Goal: Task Accomplishment & Management: Complete application form

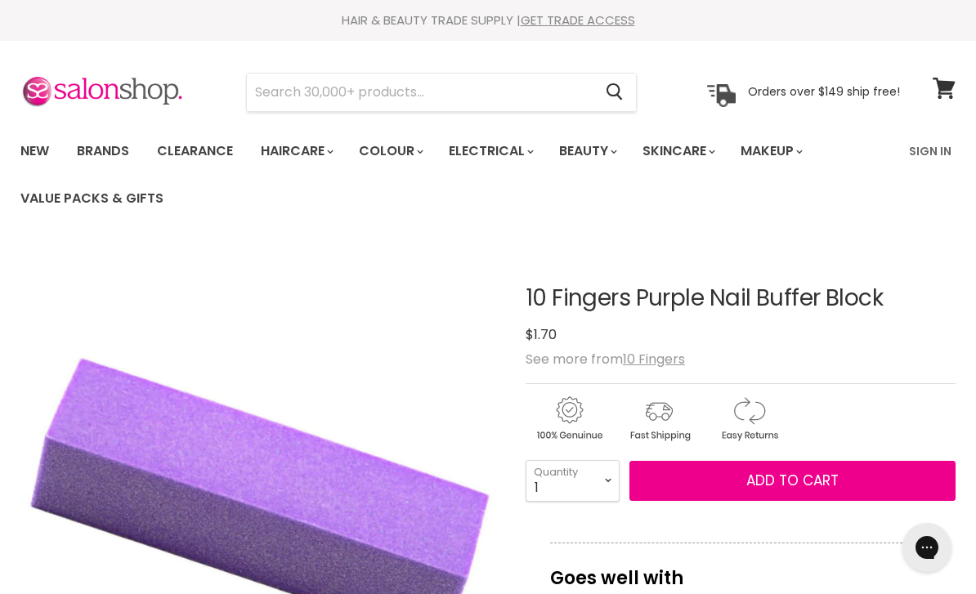
click at [405, 100] on input "Search" at bounding box center [420, 93] width 346 height 38
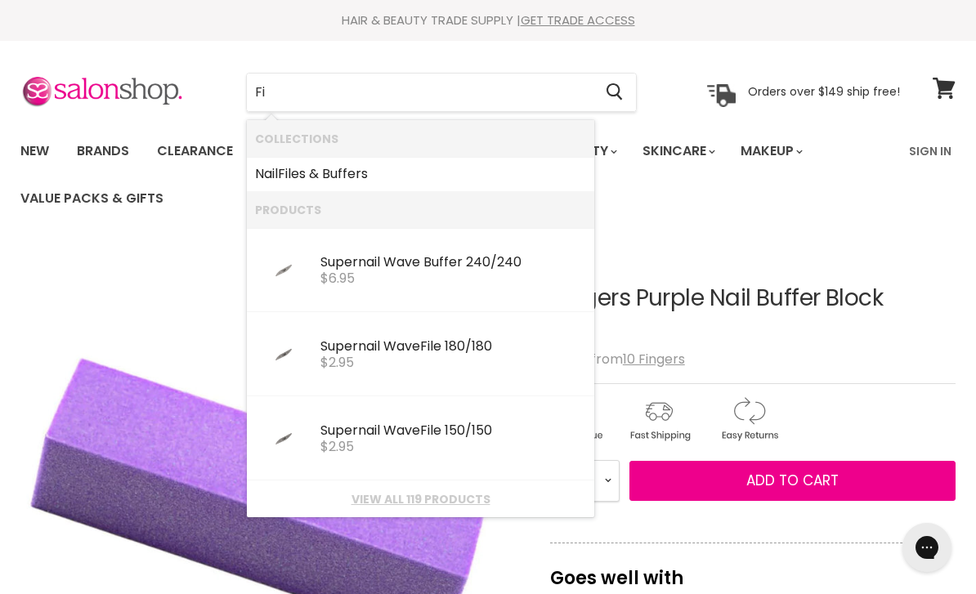
type input "F"
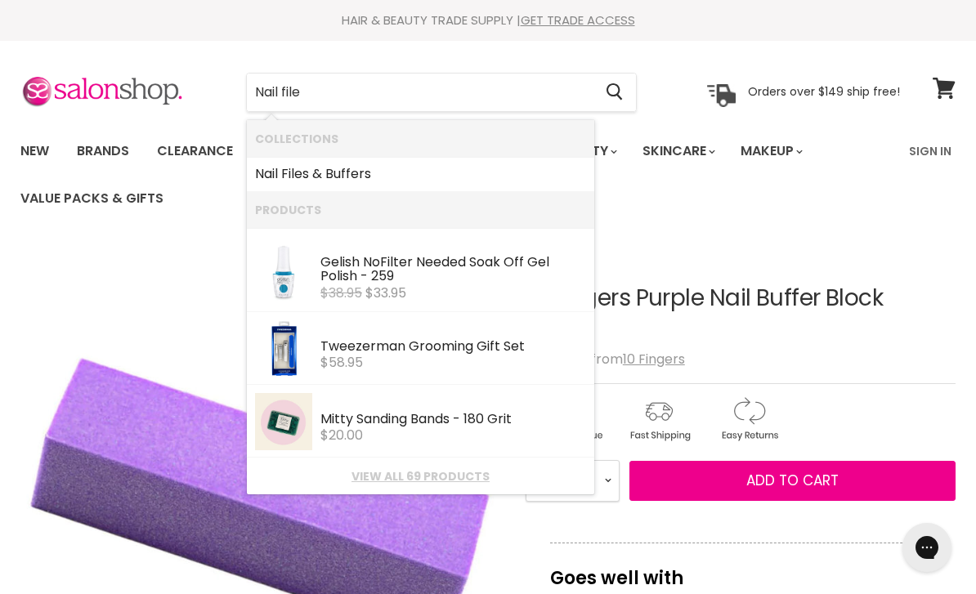
type input "Nail files"
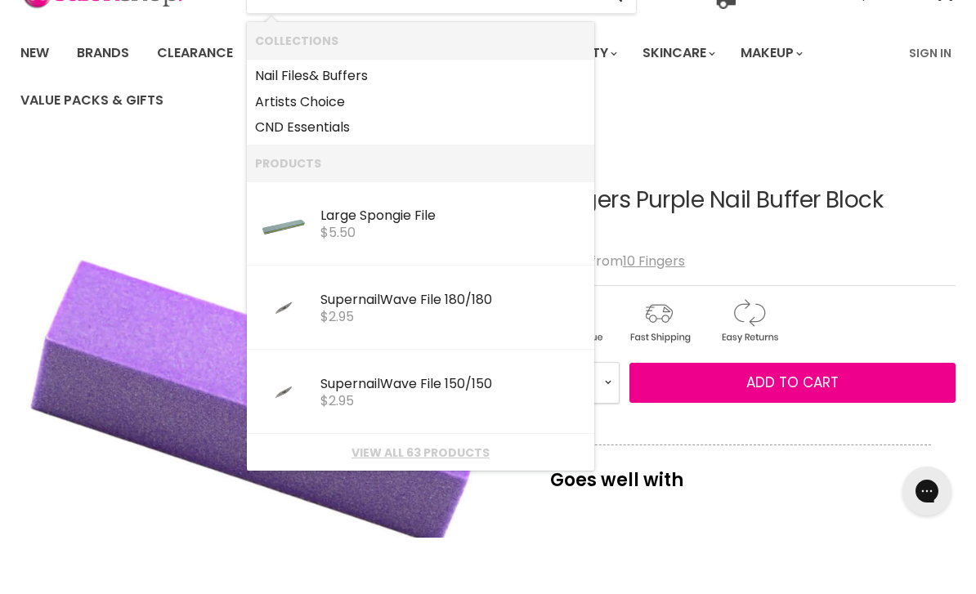
scroll to position [42, 0]
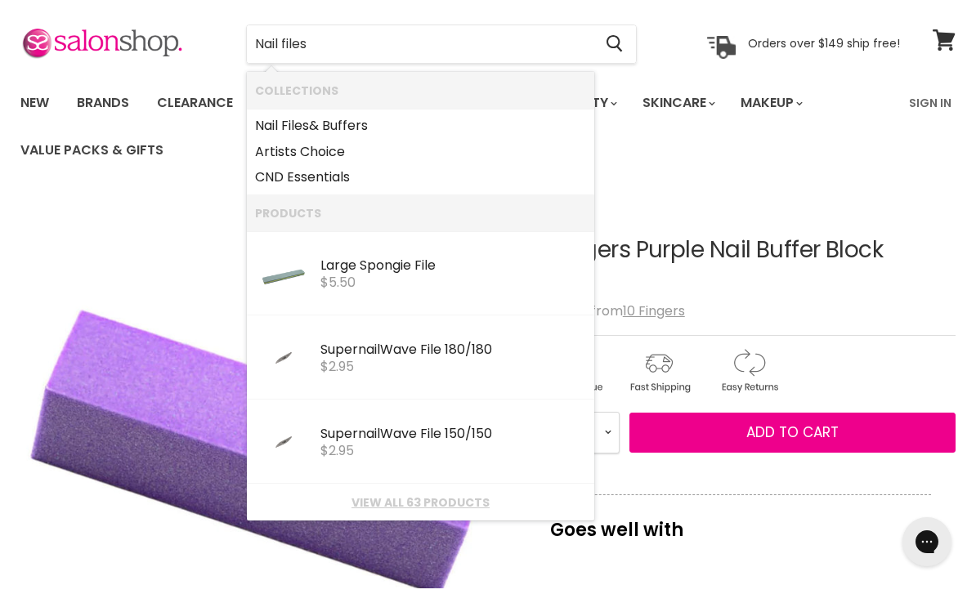
click at [411, 502] on link "View all 63 products" at bounding box center [420, 508] width 331 height 13
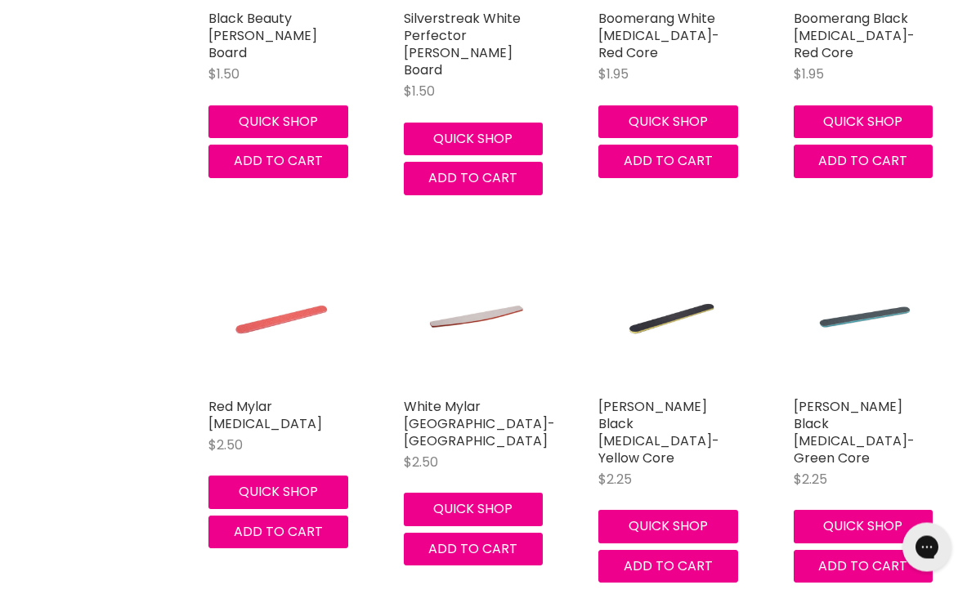
scroll to position [1675, 0]
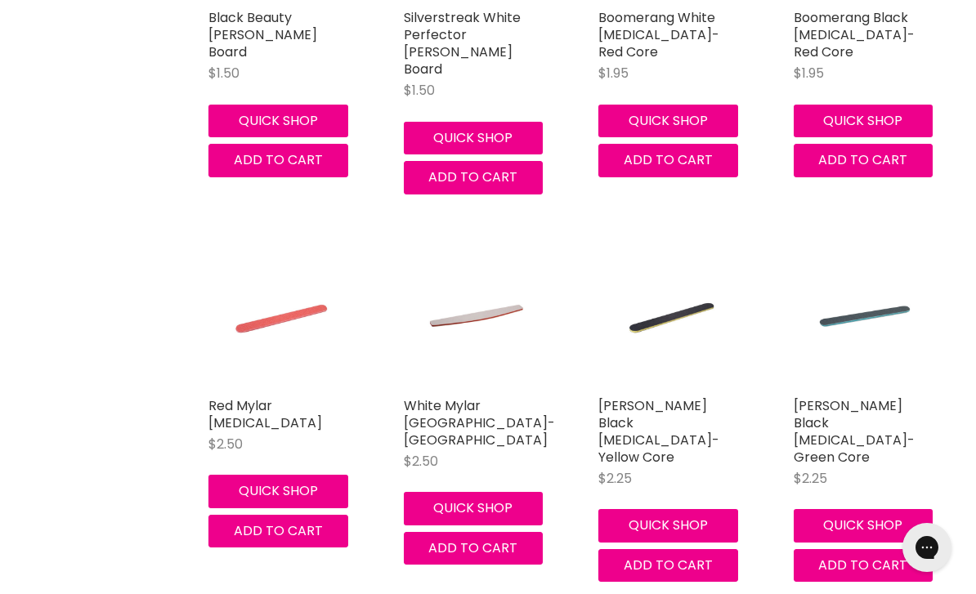
click at [490, 270] on img "Main content" at bounding box center [475, 316] width 97 height 146
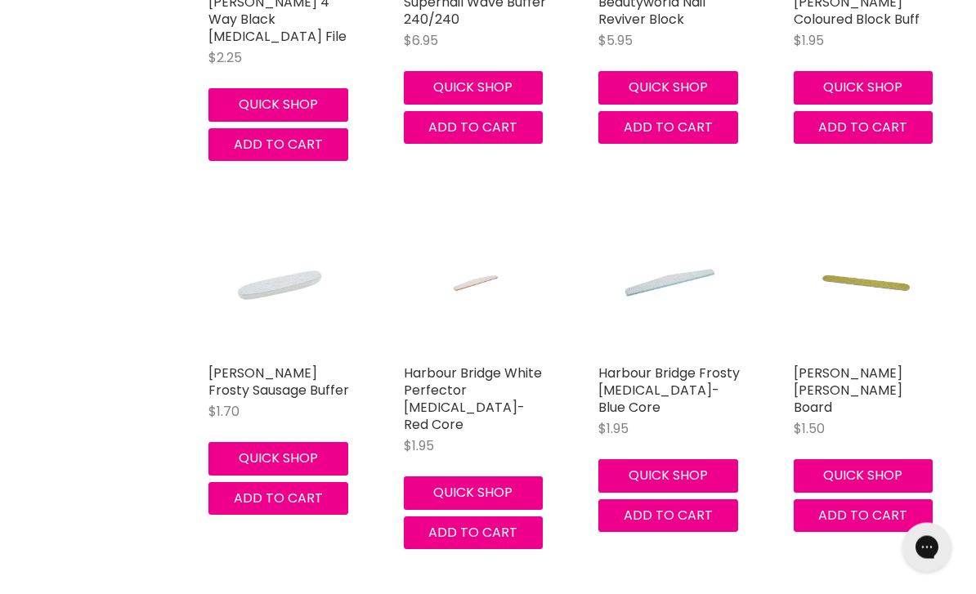
scroll to position [932, 0]
click at [455, 334] on img "Main content" at bounding box center [475, 283] width 97 height 146
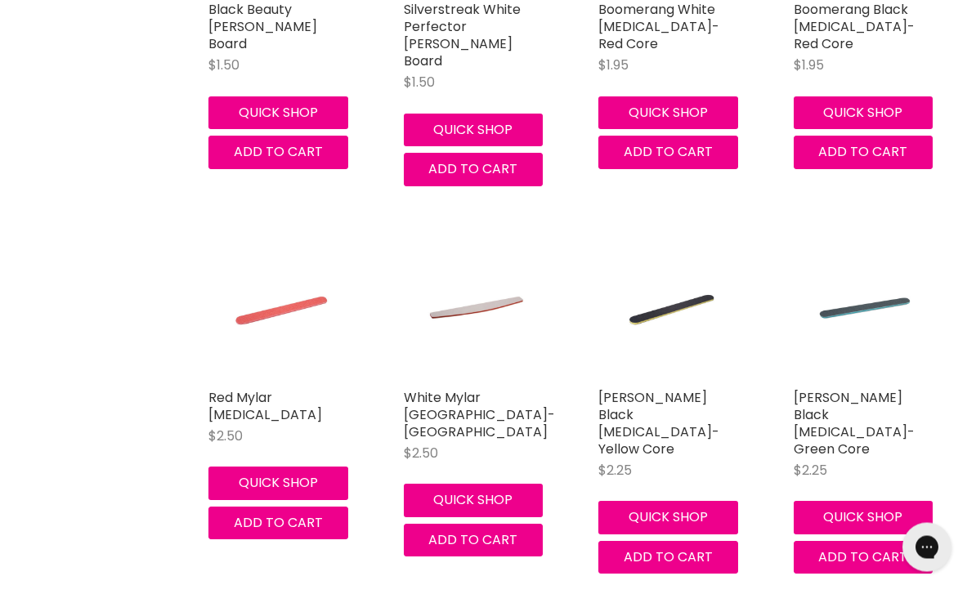
scroll to position [1683, 0]
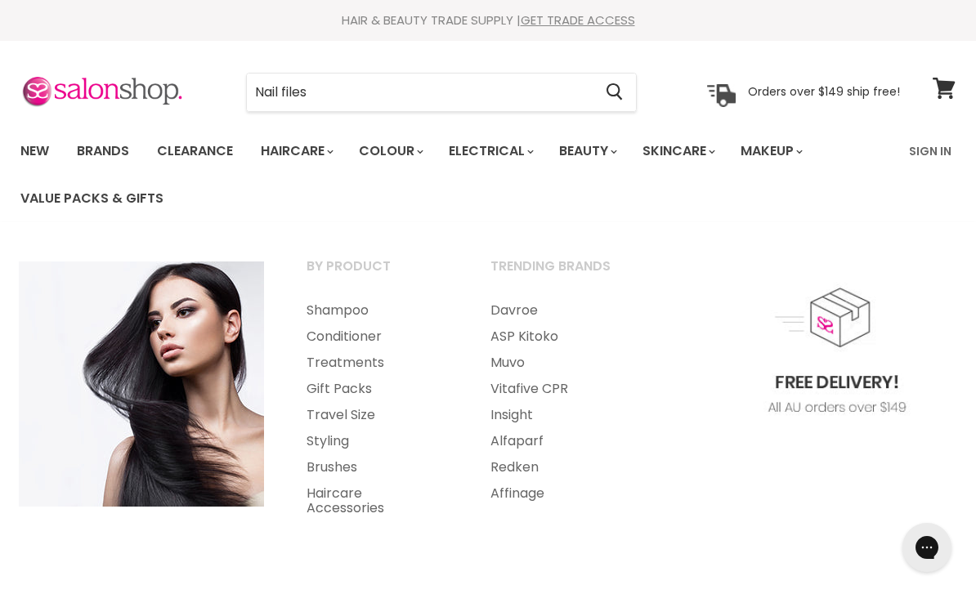
click at [527, 465] on link "Redken" at bounding box center [560, 467] width 181 height 26
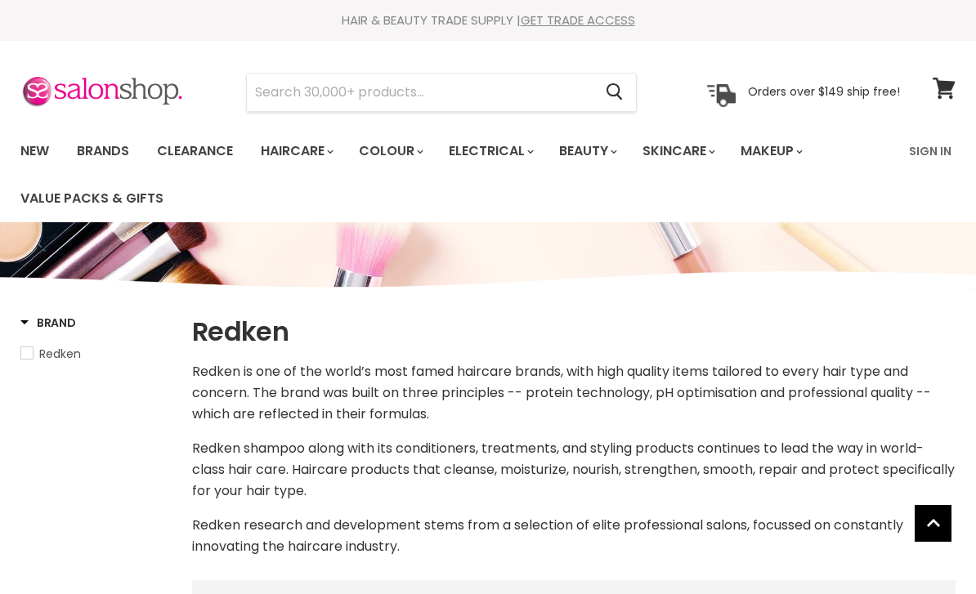
select select "manual"
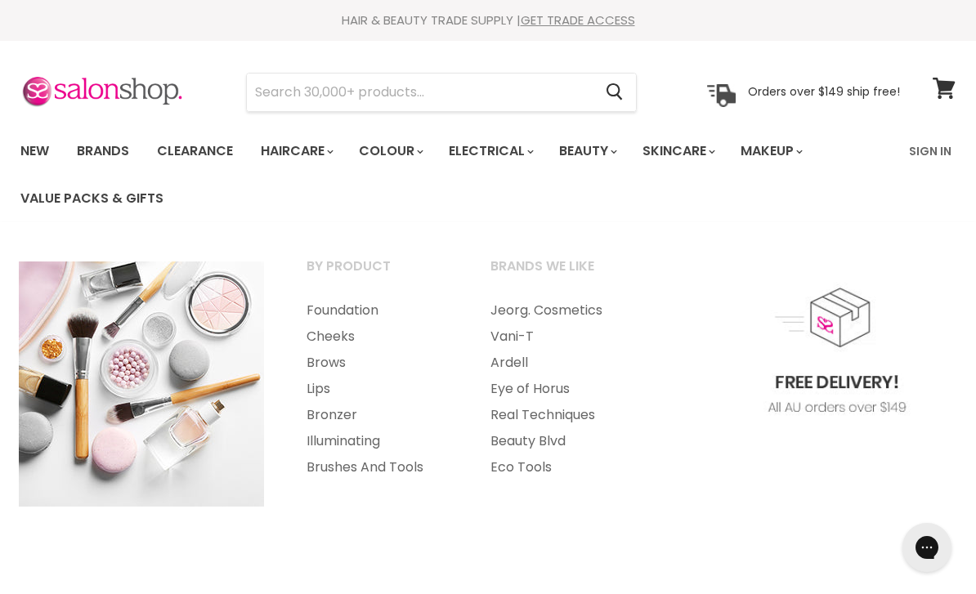
click at [329, 306] on link "Foundation" at bounding box center [376, 310] width 181 height 26
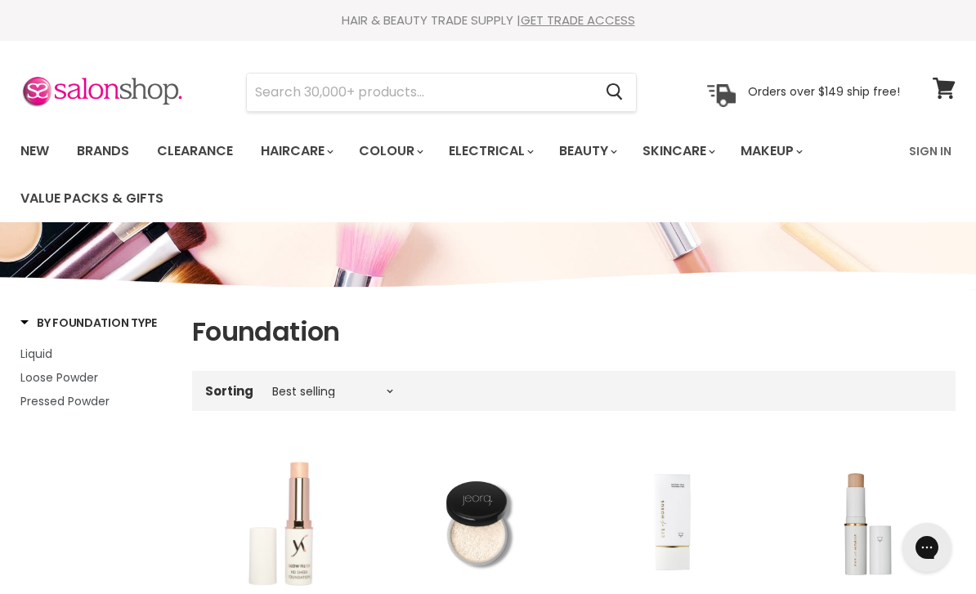
click at [363, 84] on input "Search" at bounding box center [420, 93] width 346 height 38
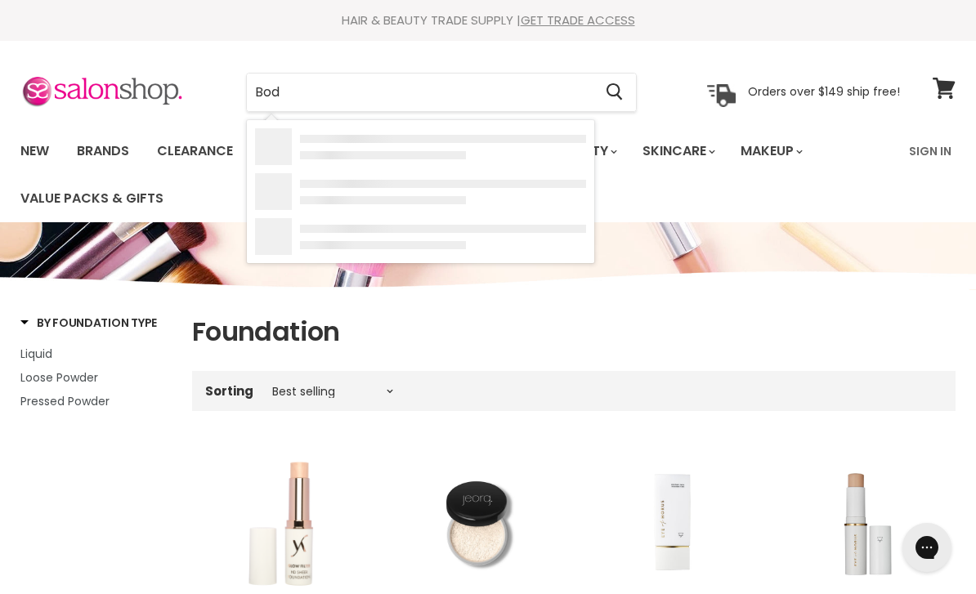
type input "Body"
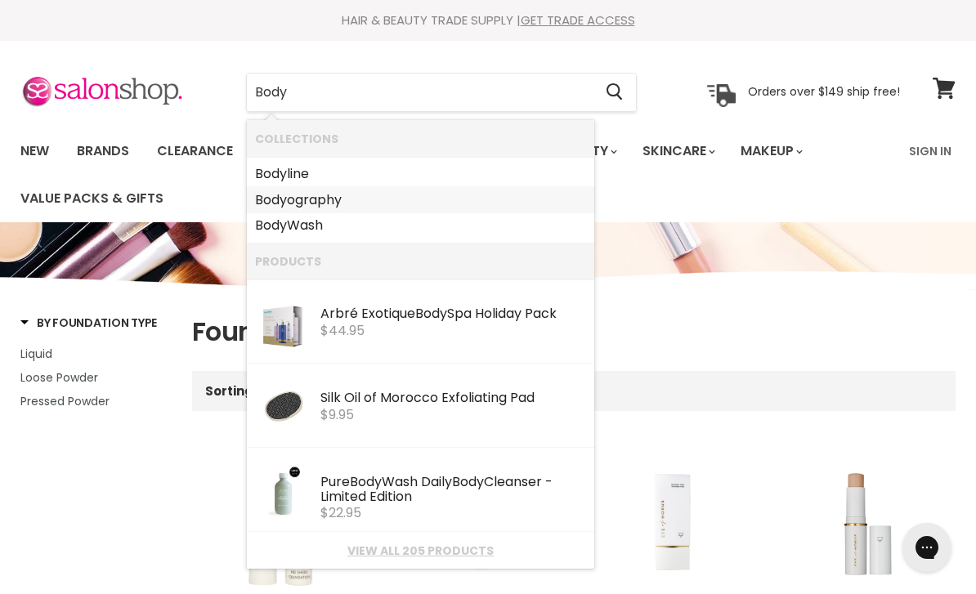
click at [324, 199] on link "Body ography" at bounding box center [420, 200] width 331 height 26
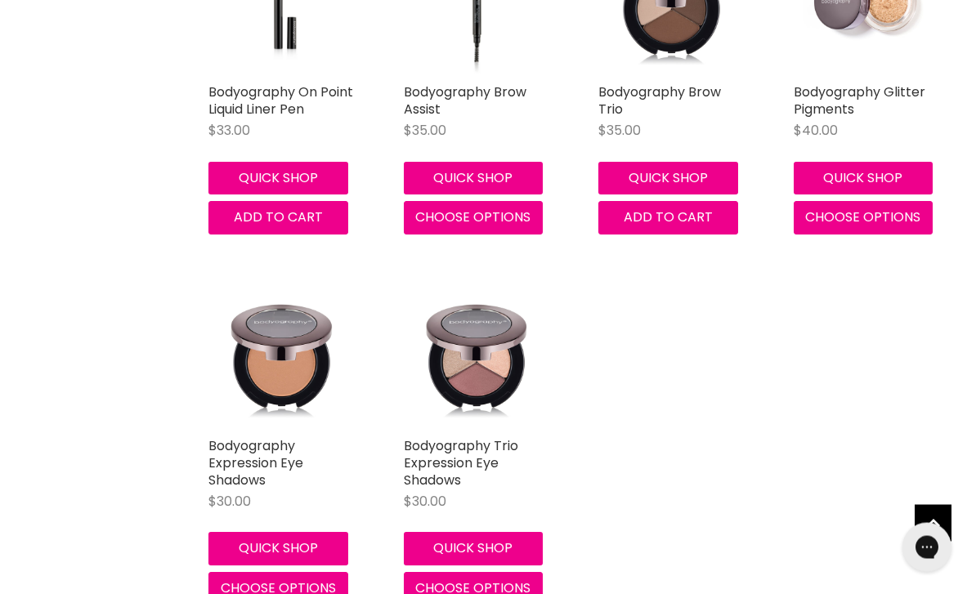
scroll to position [3645, 0]
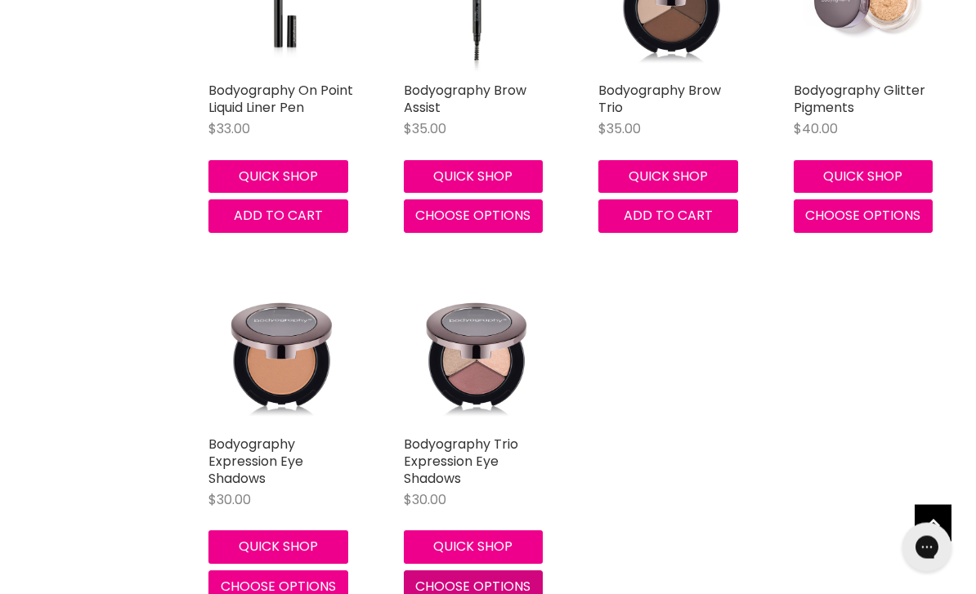
click at [461, 588] on button "Choose options" at bounding box center [474, 587] width 140 height 33
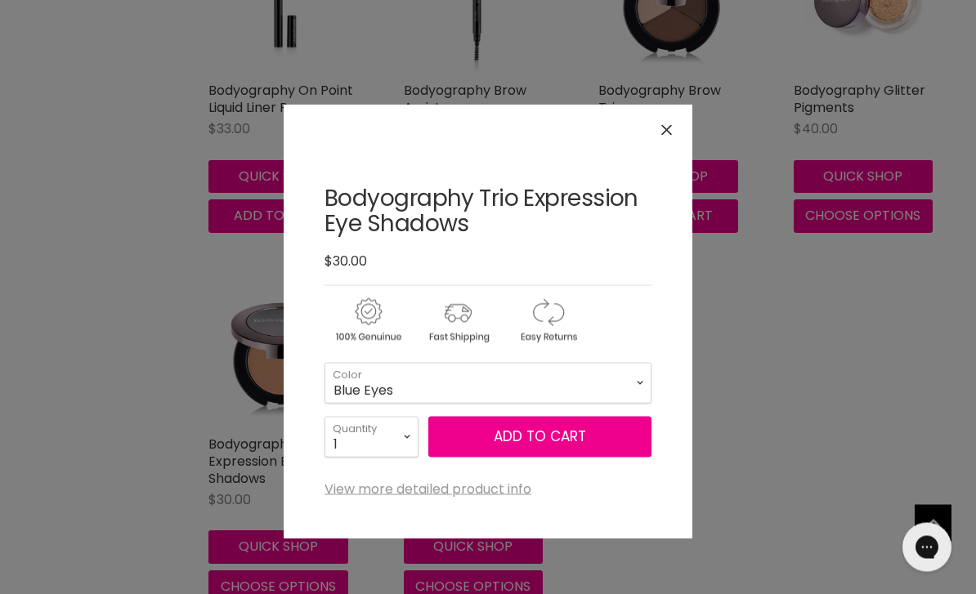
scroll to position [3646, 0]
click at [643, 385] on select "Blue Eyes Green Eyes Brown Eyes" at bounding box center [487, 383] width 327 height 41
click at [675, 131] on button "Close" at bounding box center [666, 130] width 35 height 35
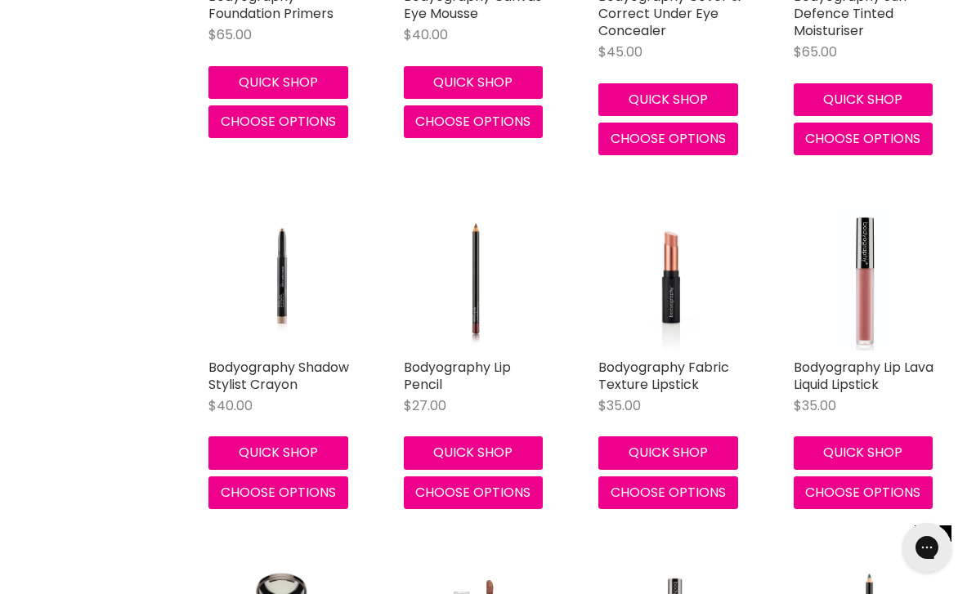
scroll to position [2644, 0]
click at [490, 486] on span "Choose options" at bounding box center [472, 493] width 115 height 19
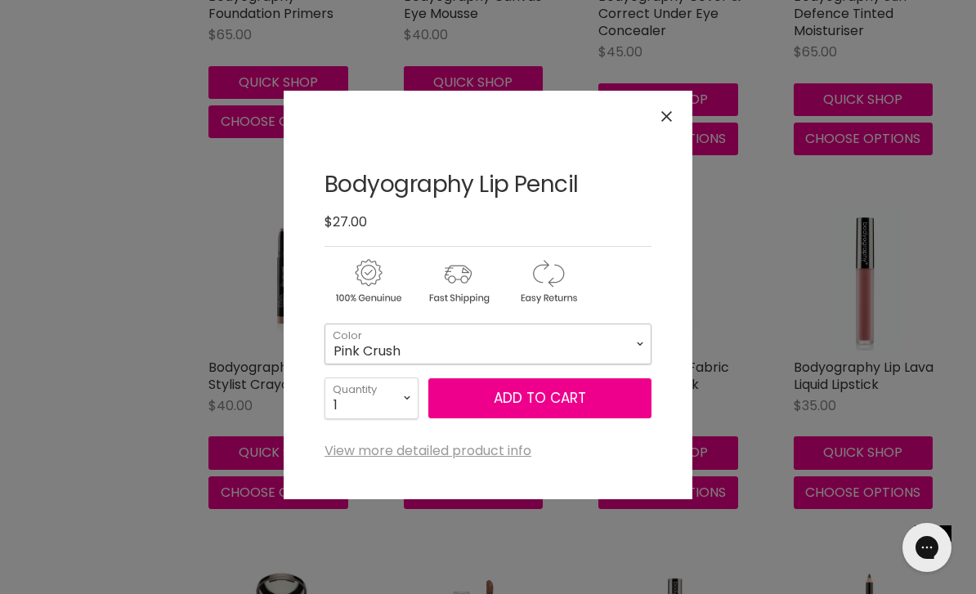
click at [641, 348] on select "Pink Crush Crimson Heatherberry Timber [GEOGRAPHIC_DATA]" at bounding box center [487, 344] width 327 height 41
select select "Timber"
click at [482, 454] on link "View more detailed product info" at bounding box center [427, 451] width 207 height 15
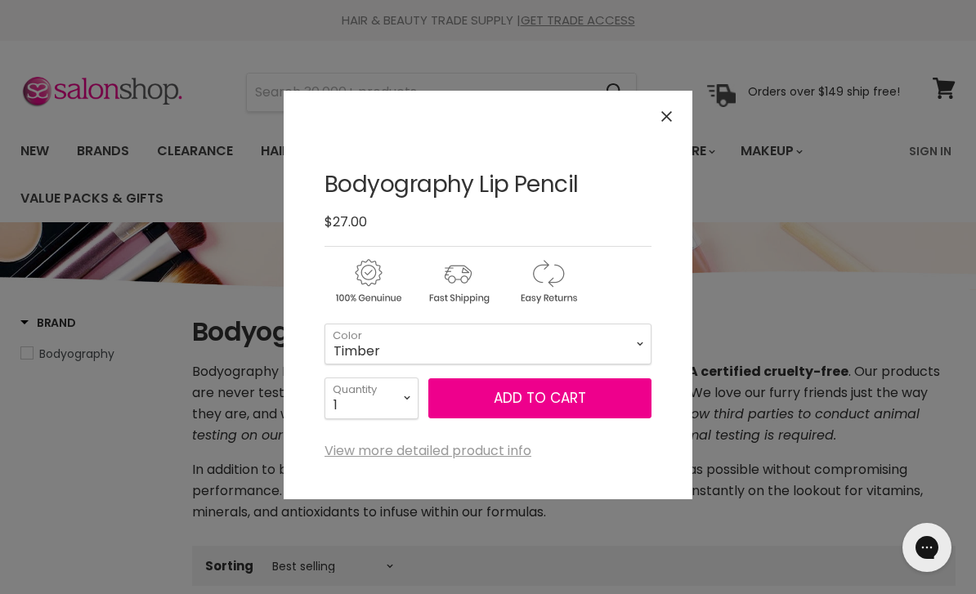
click at [666, 120] on icon "Close" at bounding box center [666, 116] width 11 height 11
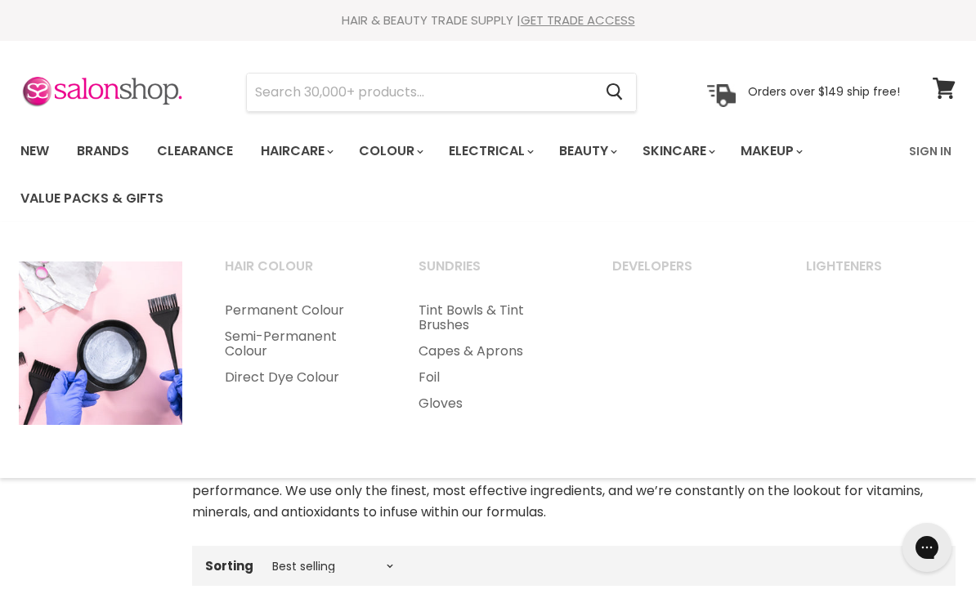
click at [587, 16] on link "GET TRADE ACCESS" at bounding box center [577, 19] width 114 height 17
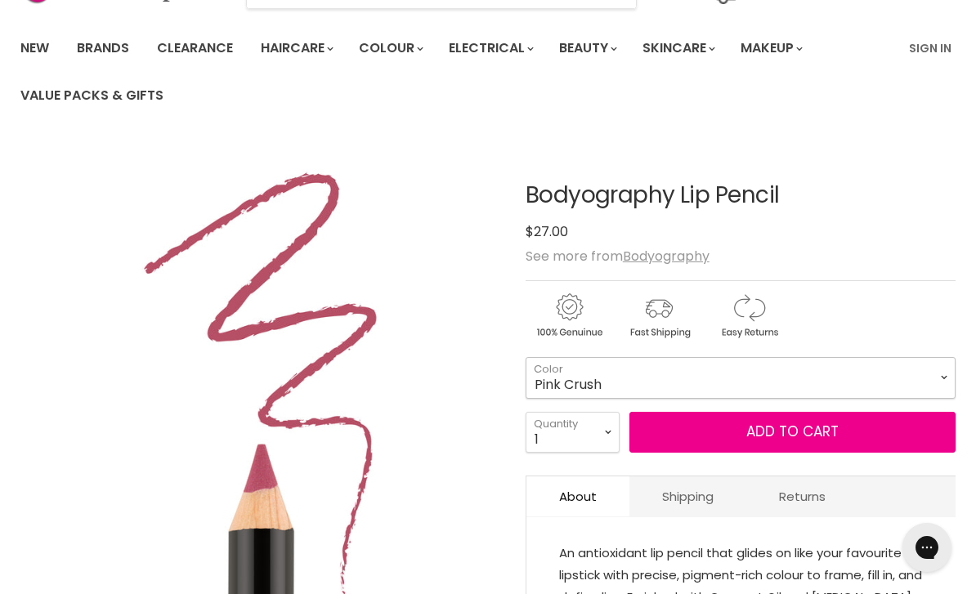
click at [936, 382] on select "Pink Crush Crimson Heatherberry Timber [GEOGRAPHIC_DATA]" at bounding box center [740, 377] width 430 height 41
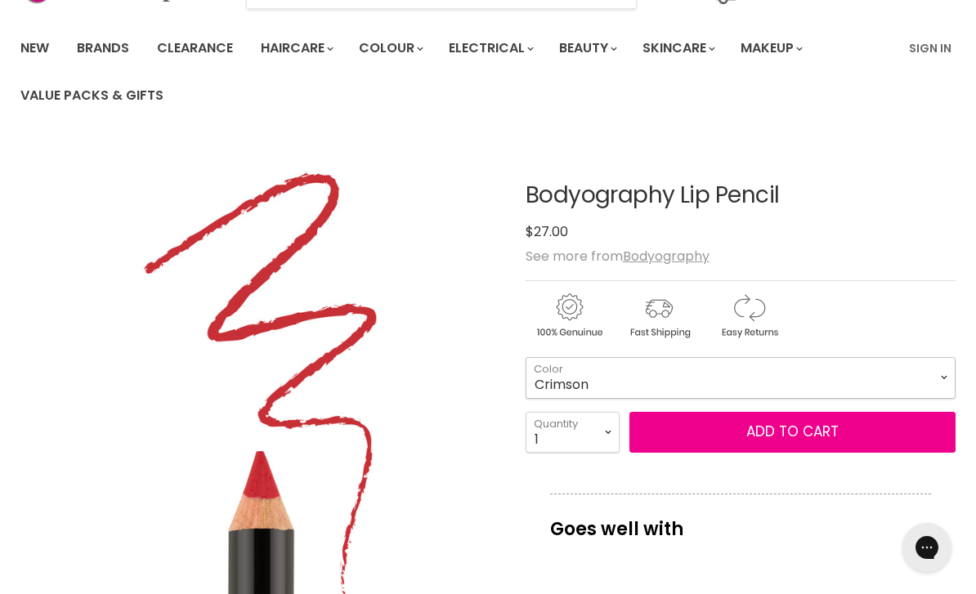
click at [937, 374] on select "Pink Crush Crimson Heatherberry Timber Pouty" at bounding box center [740, 377] width 430 height 41
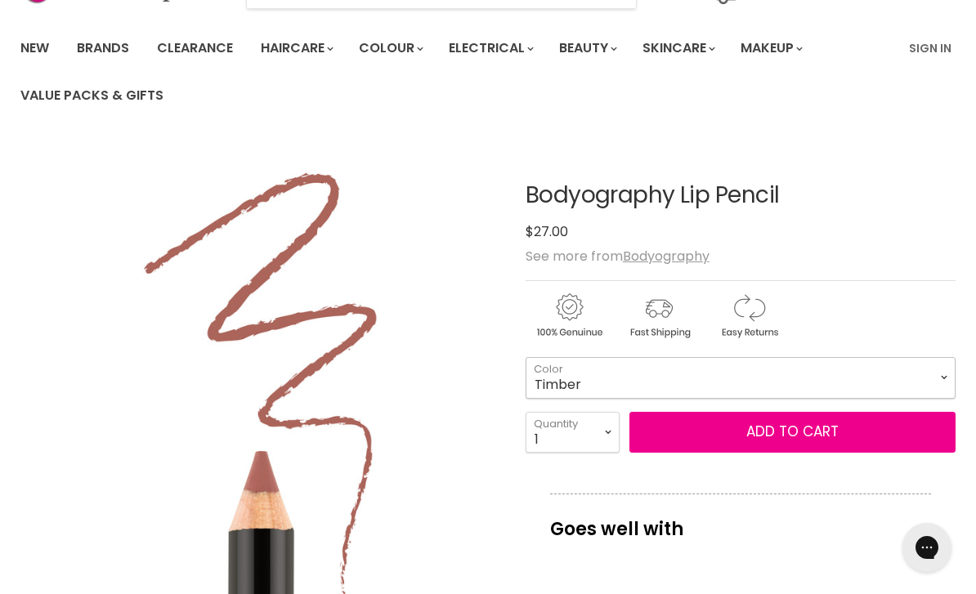
click at [937, 376] on select "Pink Crush Crimson Heatherberry Timber Pouty" at bounding box center [740, 377] width 430 height 41
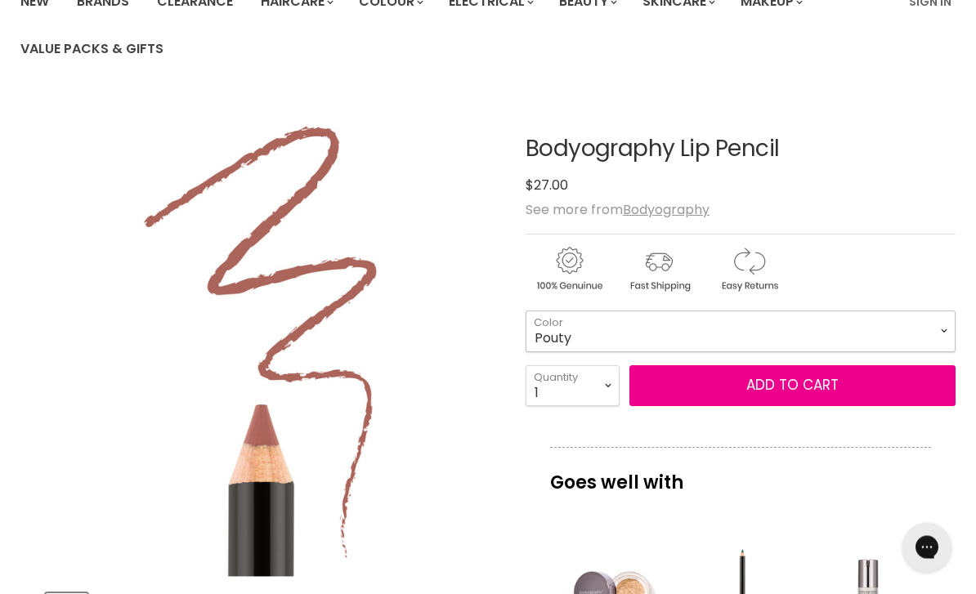
scroll to position [150, 0]
click at [943, 333] on select "Pink Crush Crimson Heatherberry Timber Pouty" at bounding box center [740, 330] width 430 height 41
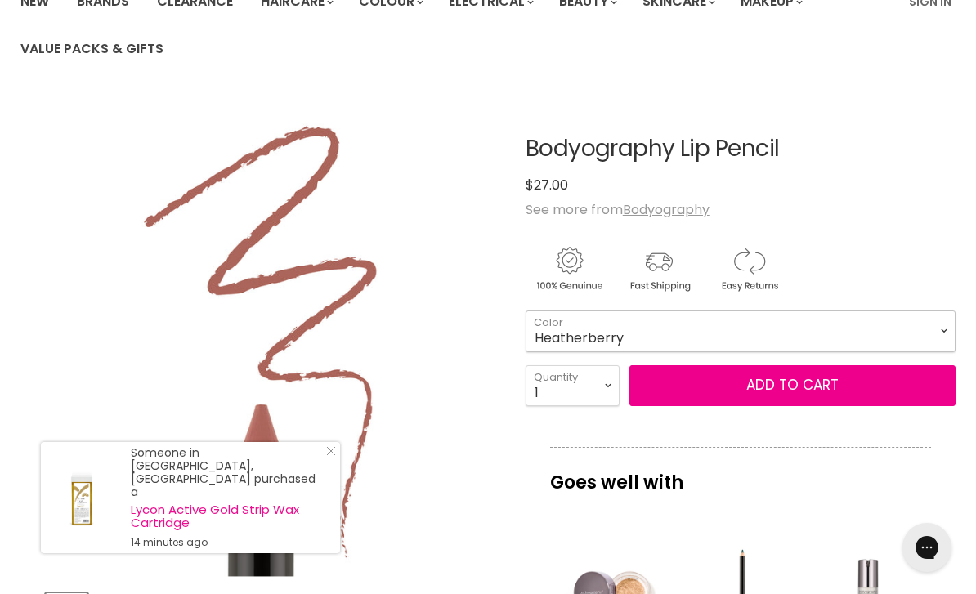
select select "Heatherberry"
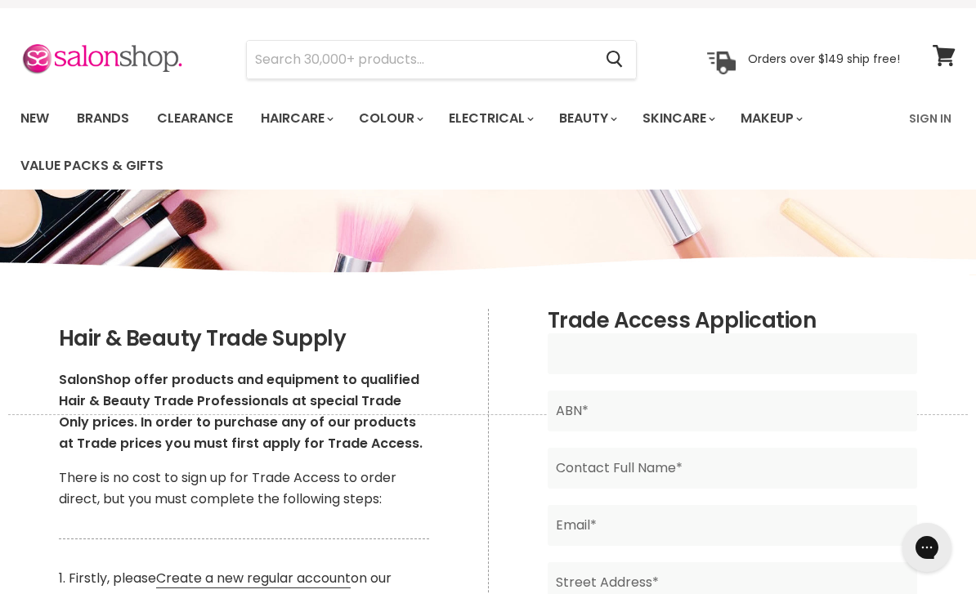
click at [702, 360] on input "Main content" at bounding box center [732, 353] width 370 height 41
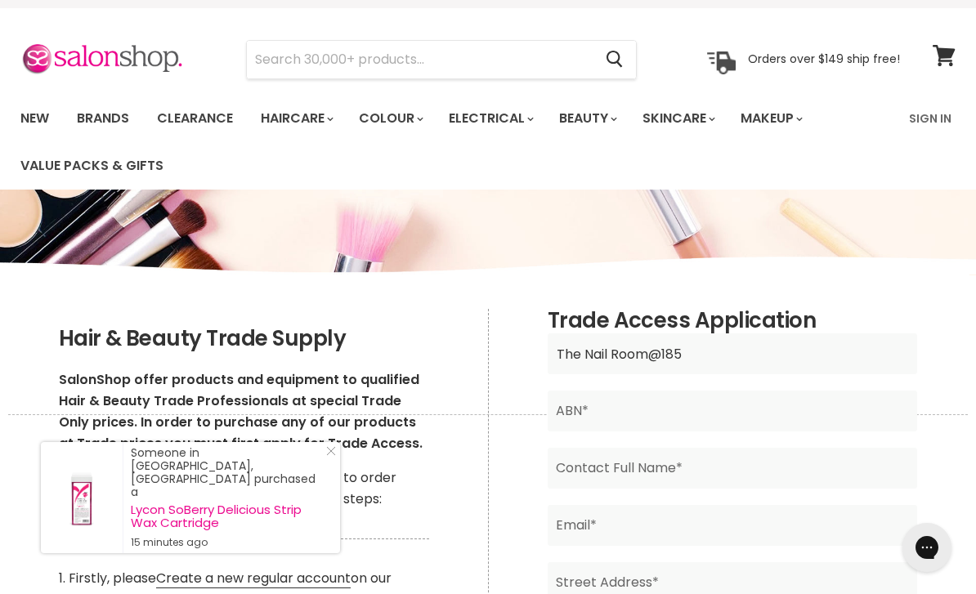
type input "The Nail Room@185"
click at [762, 464] on input "Main content" at bounding box center [732, 468] width 370 height 41
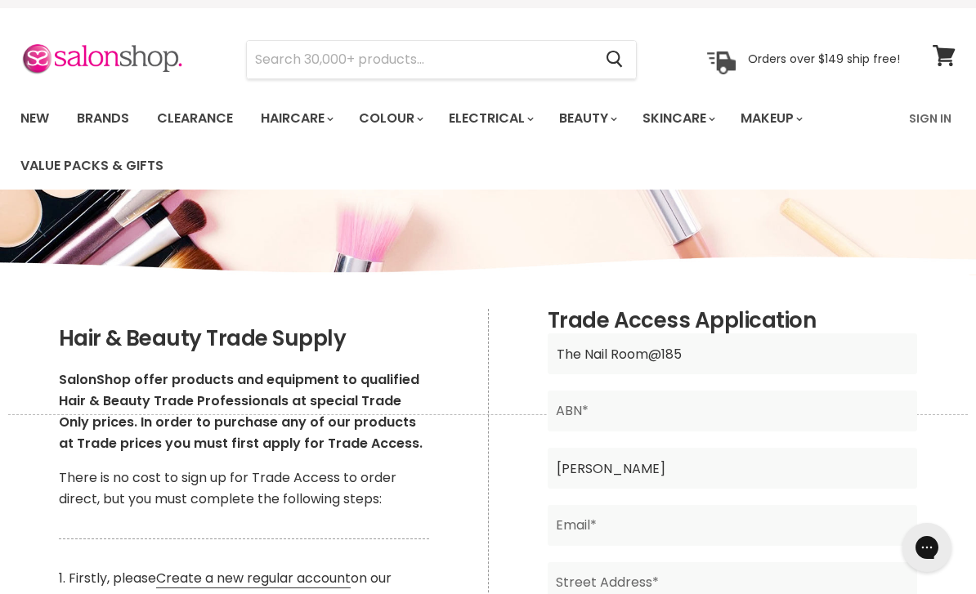
type input "Debra Reed"
click at [669, 522] on input "Main content" at bounding box center [732, 525] width 370 height 41
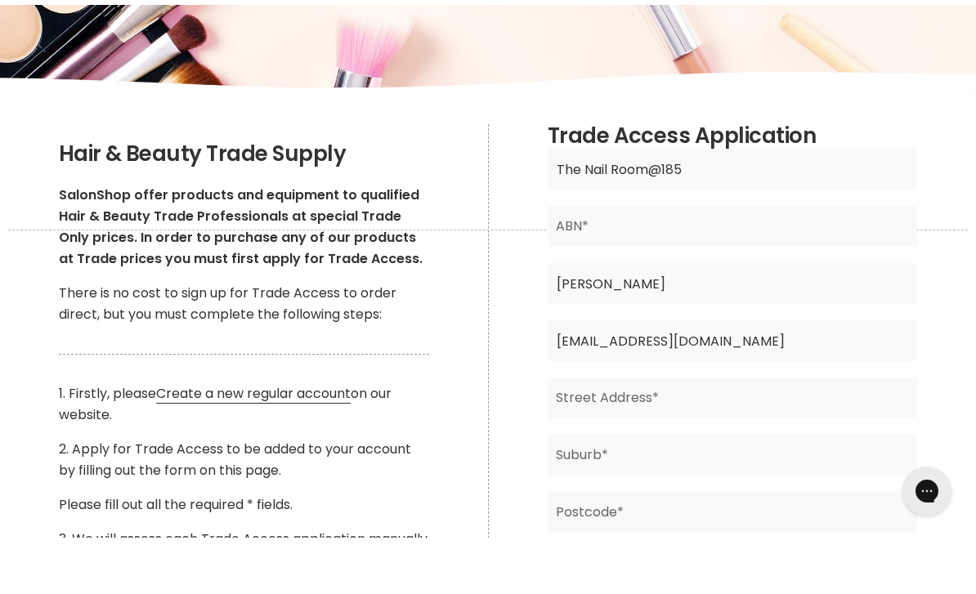
scroll to position [163, 0]
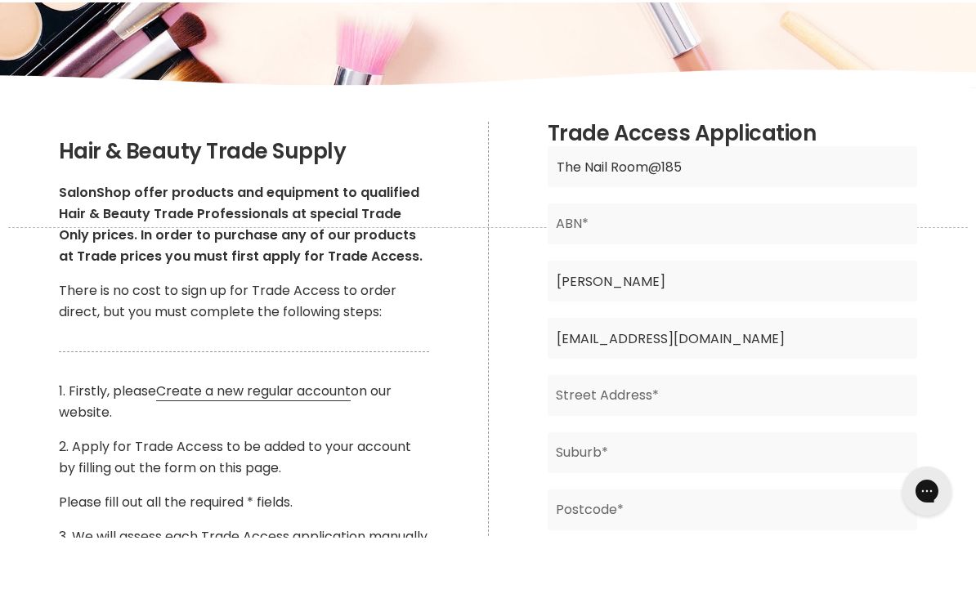
type input "dsull142@yahoo.com.au"
click at [707, 431] on input "Main content" at bounding box center [732, 451] width 370 height 41
type input "185 Brisbane Street"
click at [774, 489] on input "Main content" at bounding box center [732, 509] width 370 height 41
type input "Dubbo"
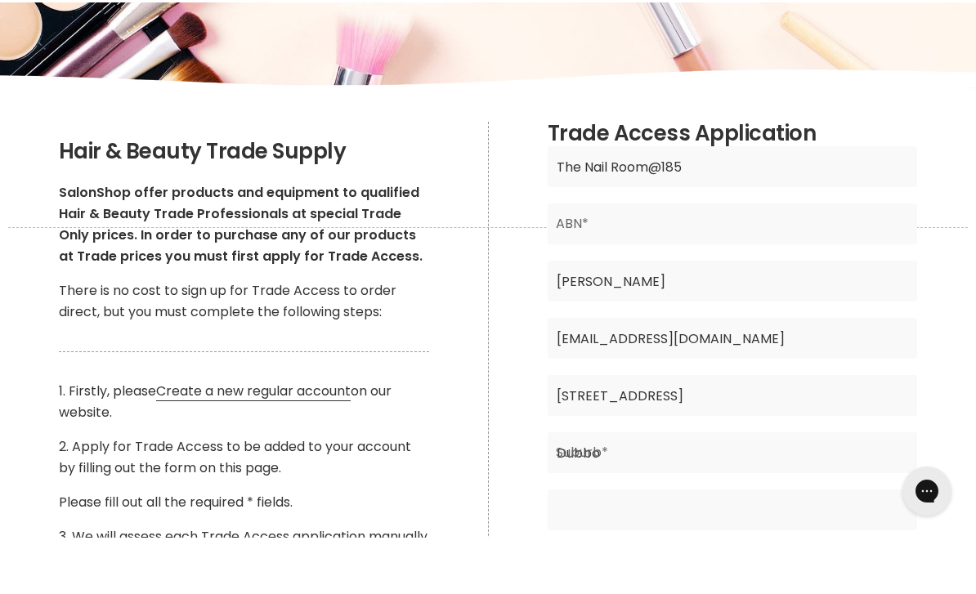
click at [690, 546] on input "Main content" at bounding box center [732, 566] width 370 height 41
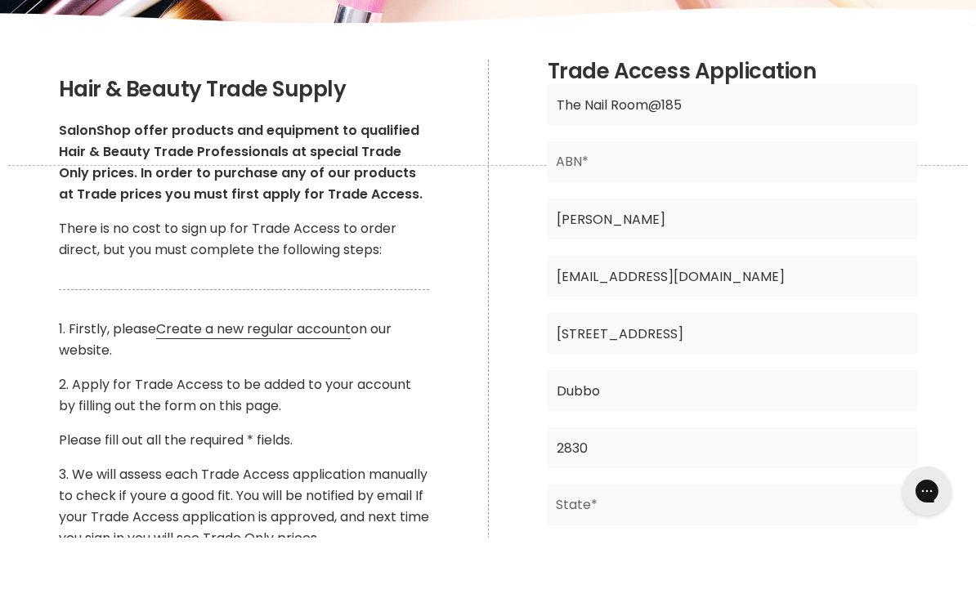
scroll to position [293, 0]
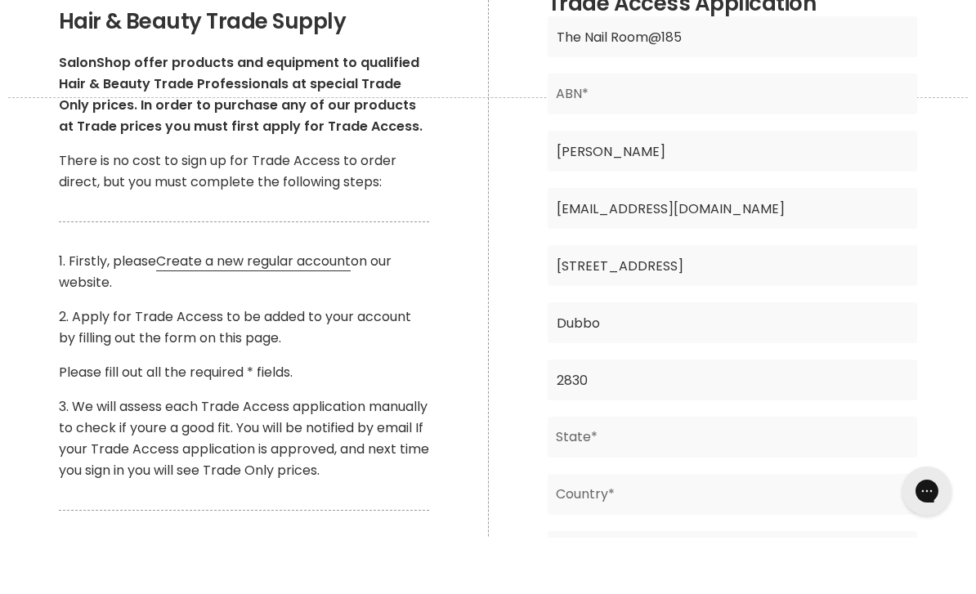
type input "2830"
click at [672, 473] on input "Main content" at bounding box center [732, 493] width 370 height 41
type input "NSW"
click at [672, 530] on input "Main content" at bounding box center [732, 550] width 370 height 41
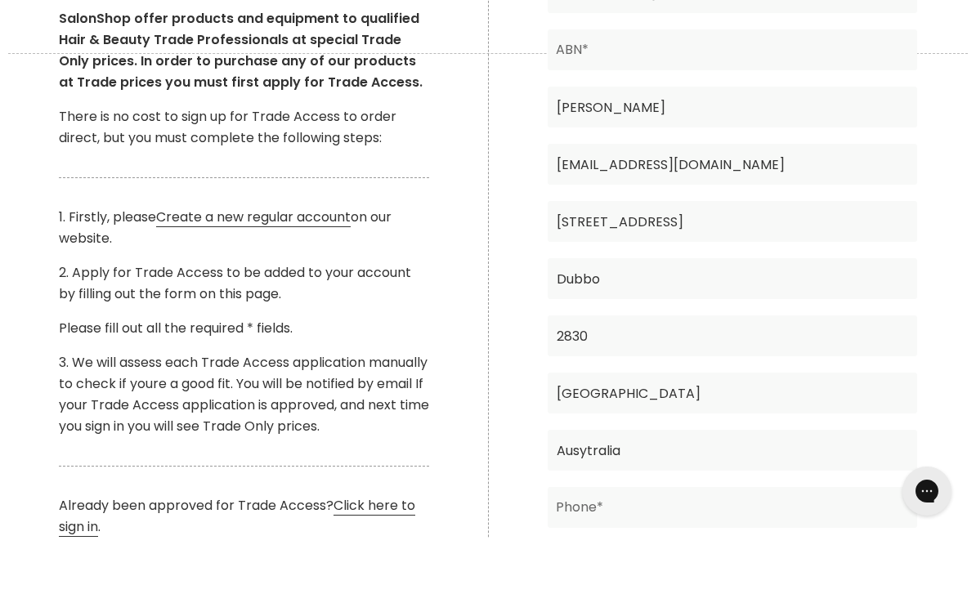
scroll to position [453, 0]
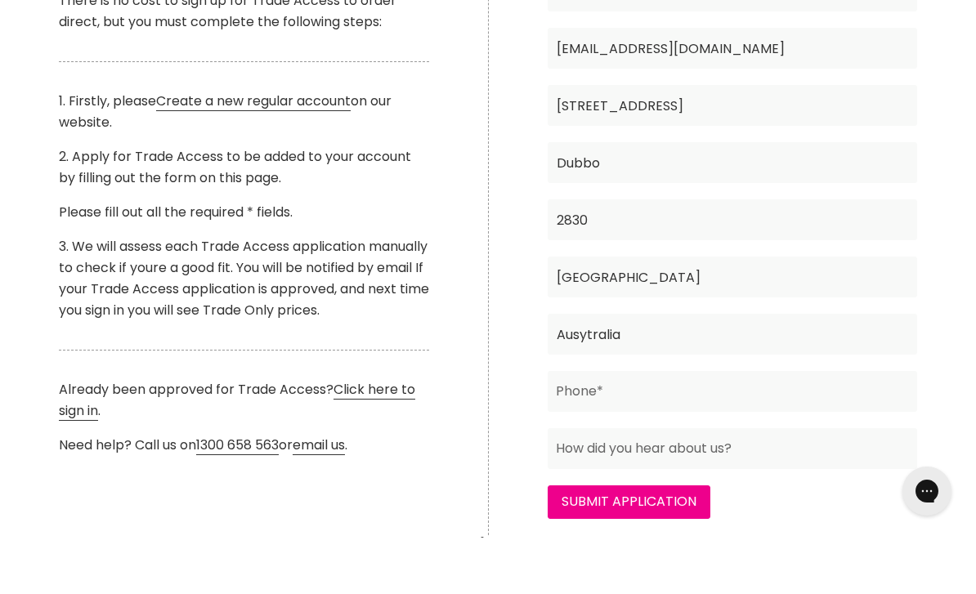
type input "Ausytralia"
click at [663, 427] on input "Main content" at bounding box center [732, 447] width 370 height 41
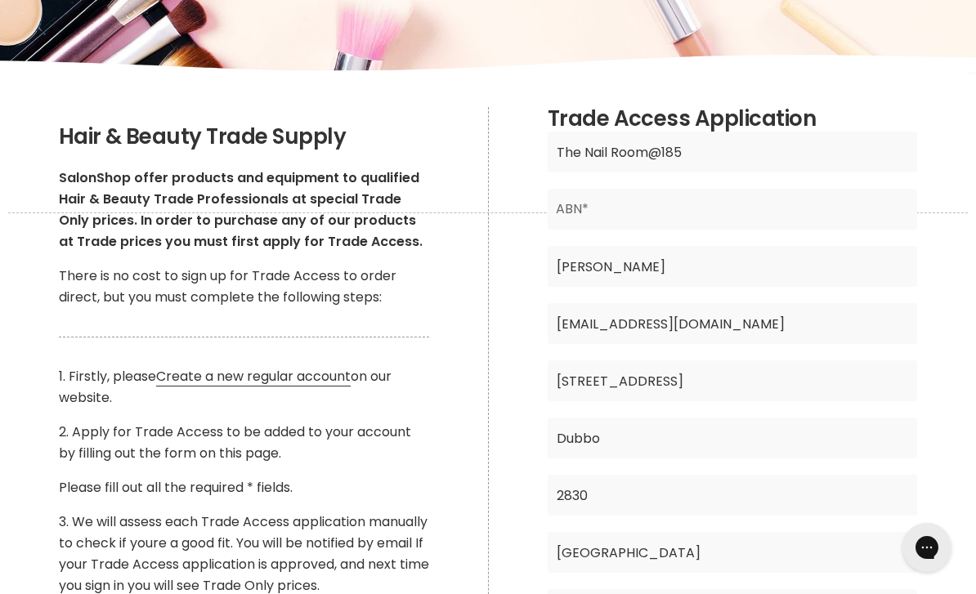
scroll to position [0, 0]
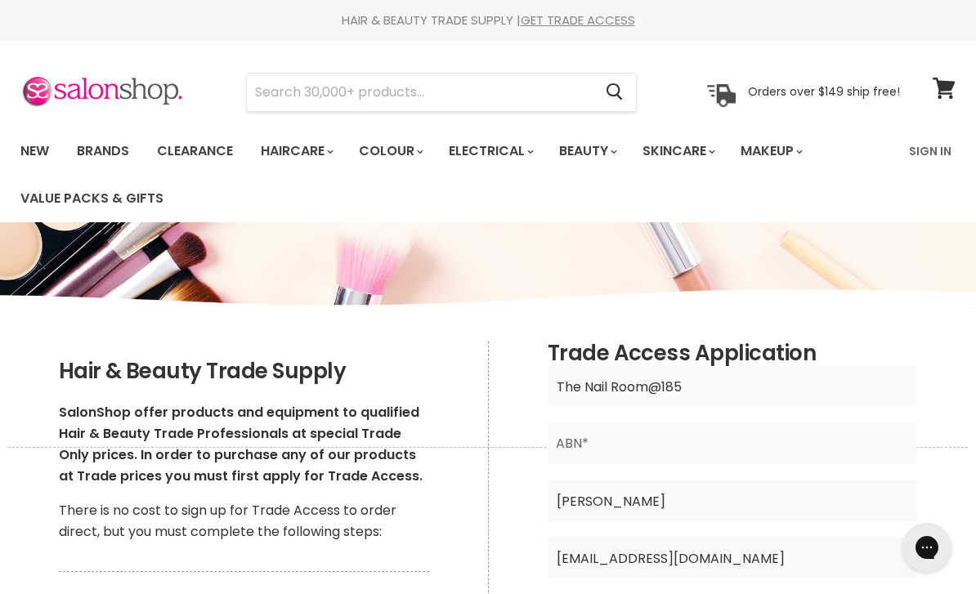
type input "0409466619"
click at [658, 446] on input "Main content" at bounding box center [732, 443] width 370 height 41
click at [650, 446] on input "66896" at bounding box center [732, 443] width 370 height 41
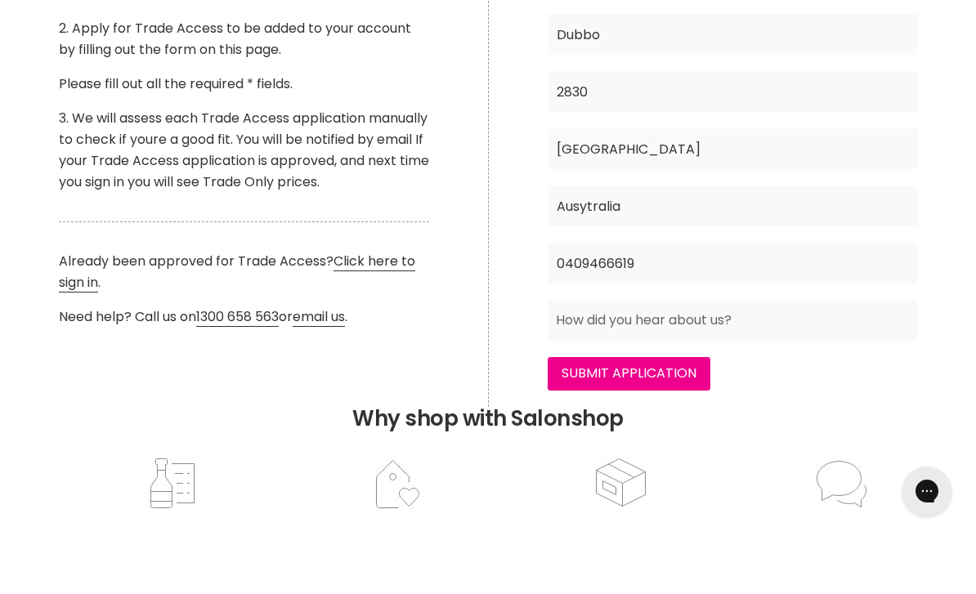
scroll to position [583, 0]
type input "66896963704"
click at [643, 413] on input "Submit Application" at bounding box center [628, 429] width 163 height 33
type input "Online"
click at [632, 413] on input "Submit Application" at bounding box center [628, 429] width 163 height 33
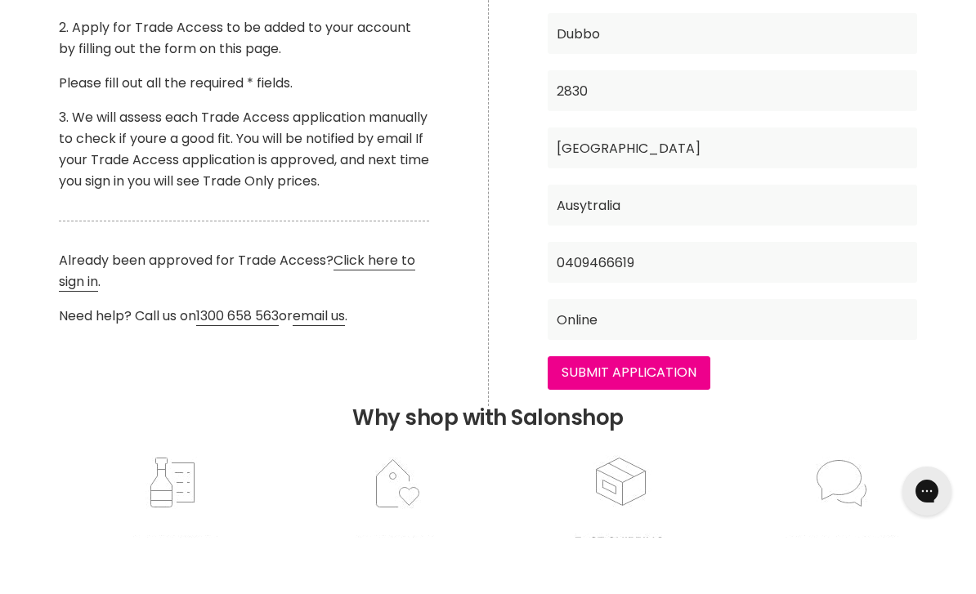
scroll to position [639, 0]
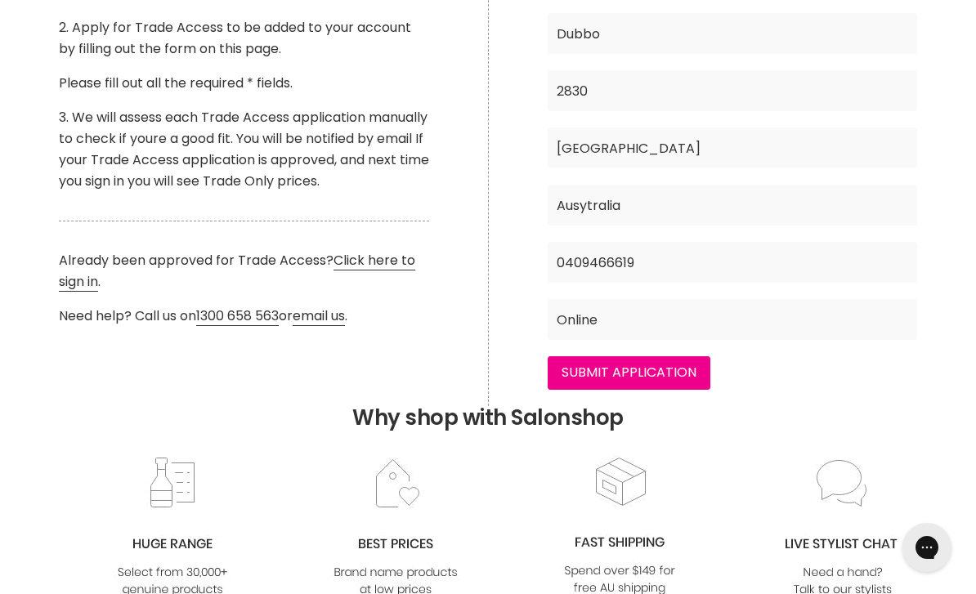
click at [604, 377] on input "Submit Application" at bounding box center [628, 372] width 163 height 33
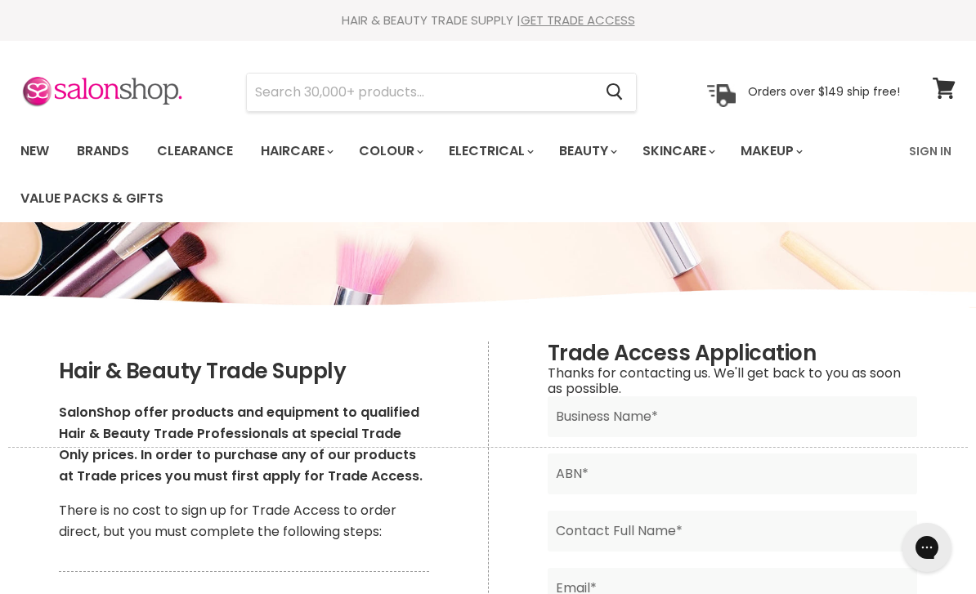
click at [209, 157] on link "Clearance" at bounding box center [195, 151] width 100 height 34
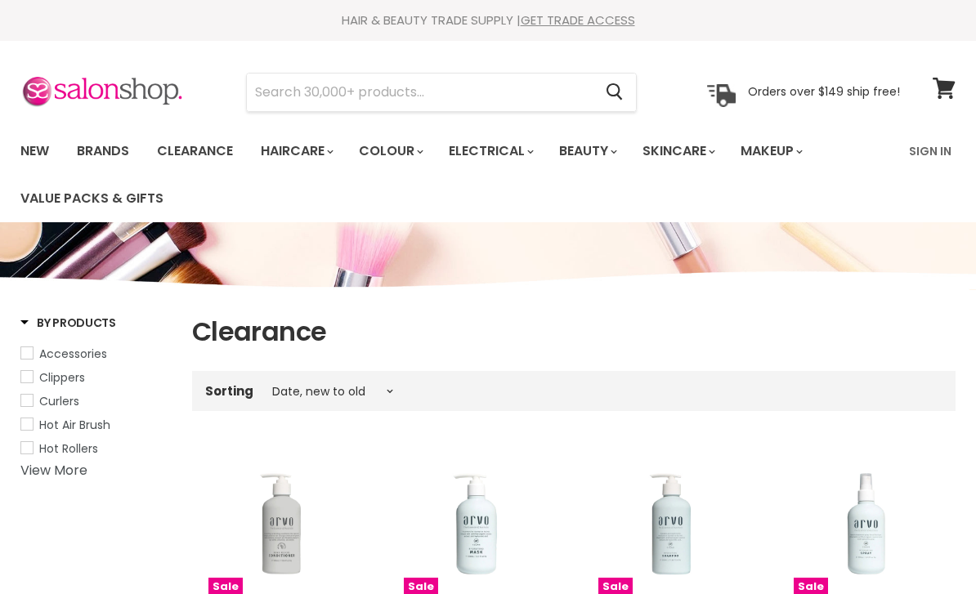
select select "created-descending"
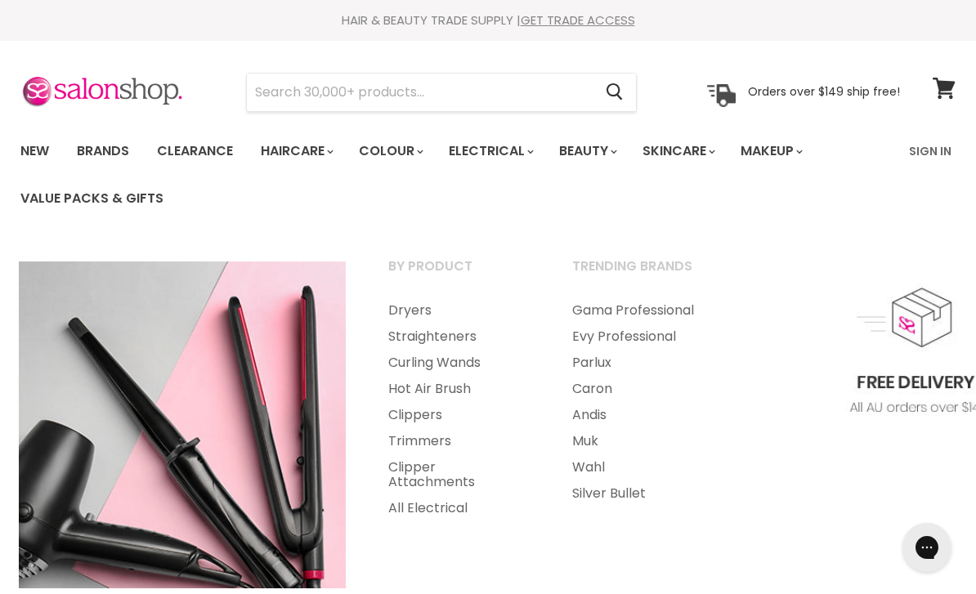
click at [439, 333] on link "Straighteners" at bounding box center [458, 337] width 181 height 26
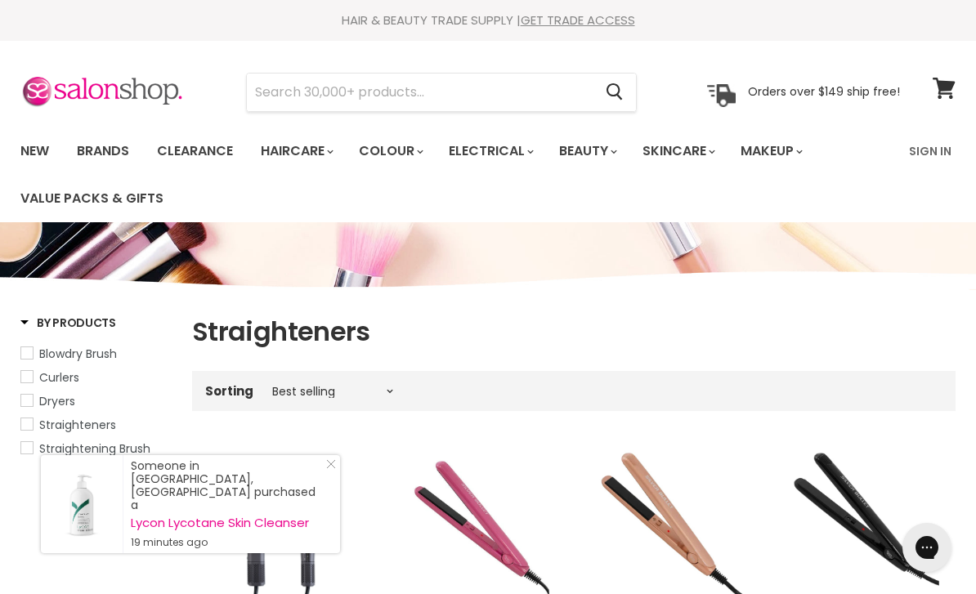
click at [33, 151] on link "New" at bounding box center [34, 151] width 53 height 34
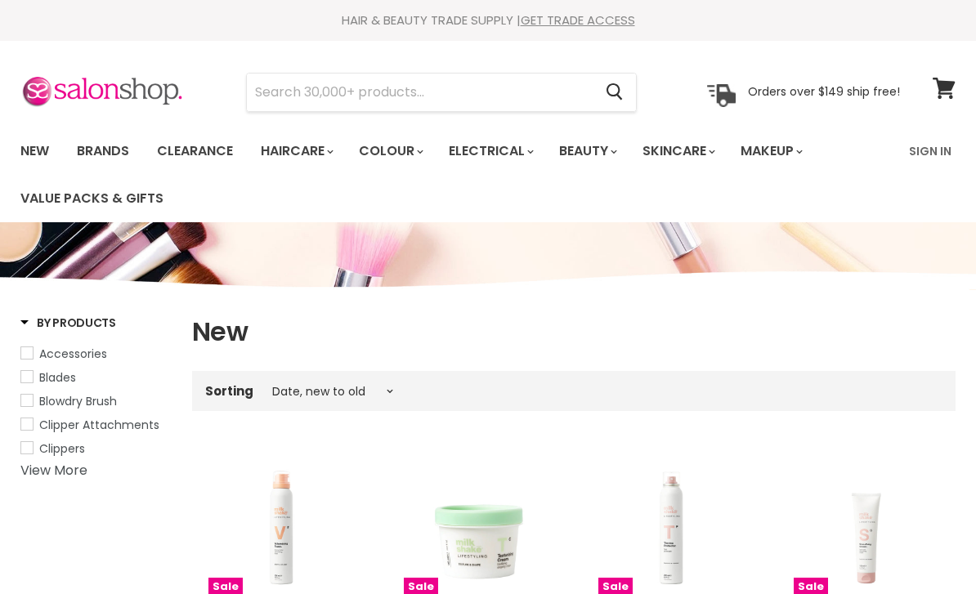
select select "created-descending"
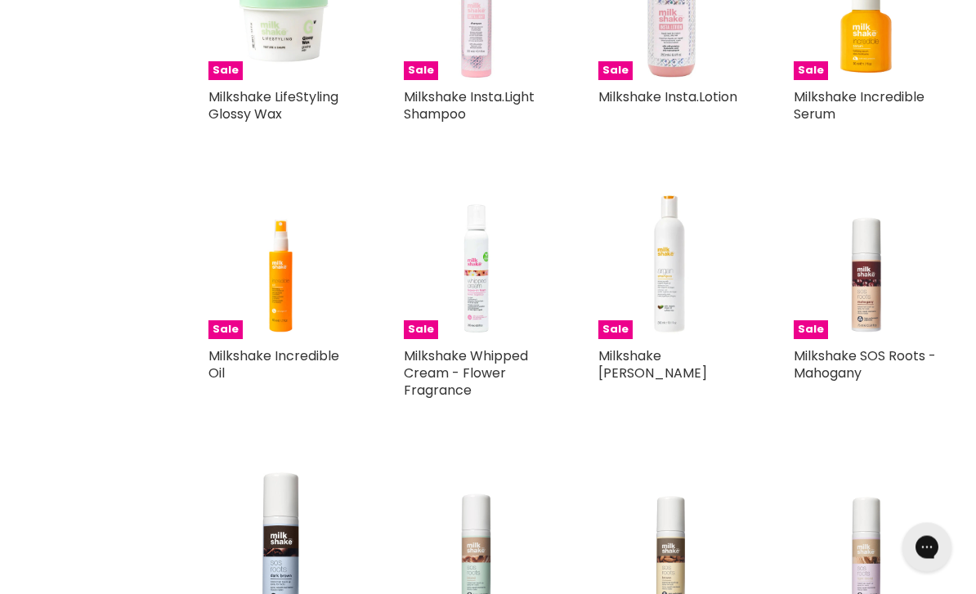
scroll to position [1053, 0]
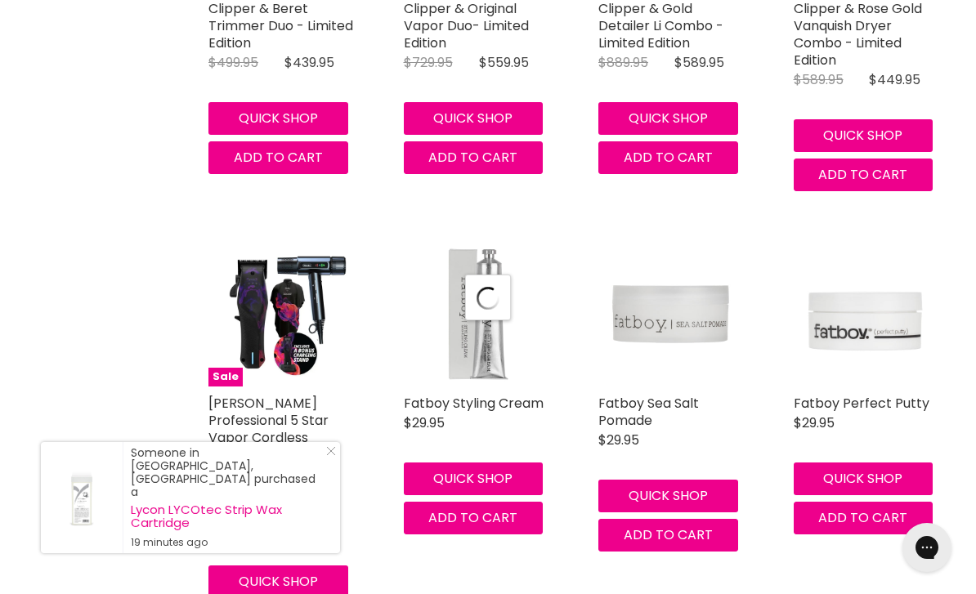
select select "created-descending"
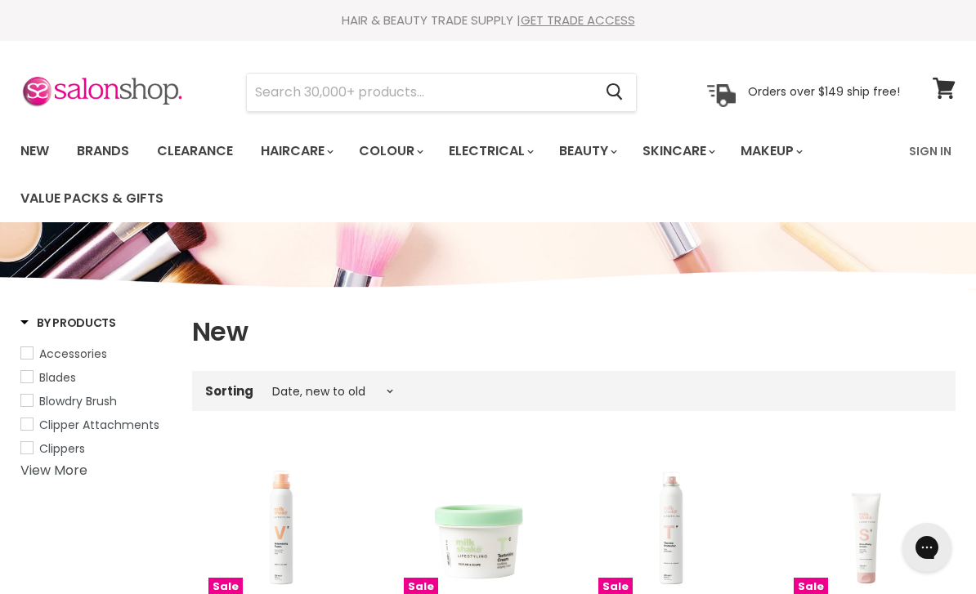
click at [110, 149] on link "Brands" at bounding box center [103, 151] width 77 height 34
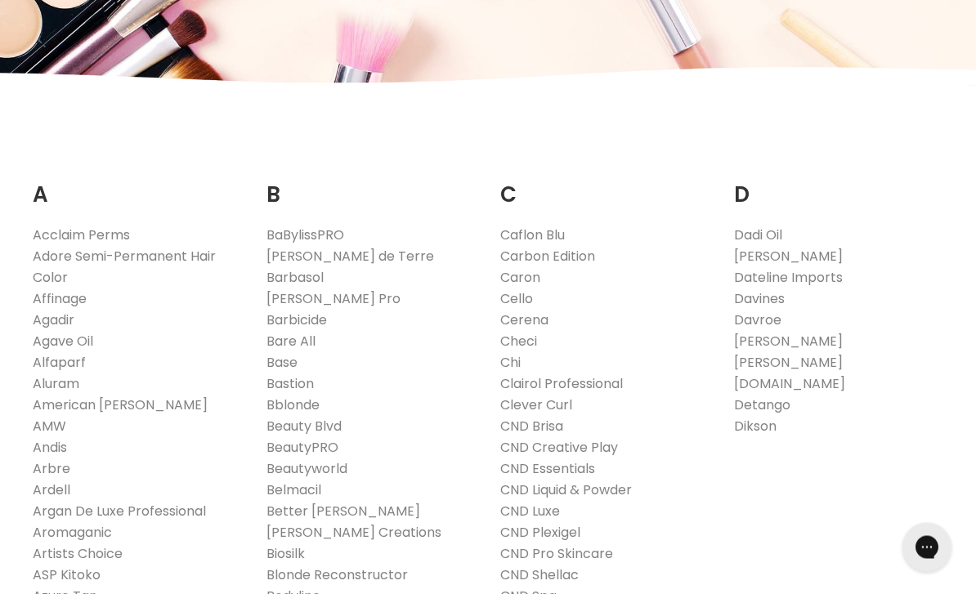
scroll to position [223, 0]
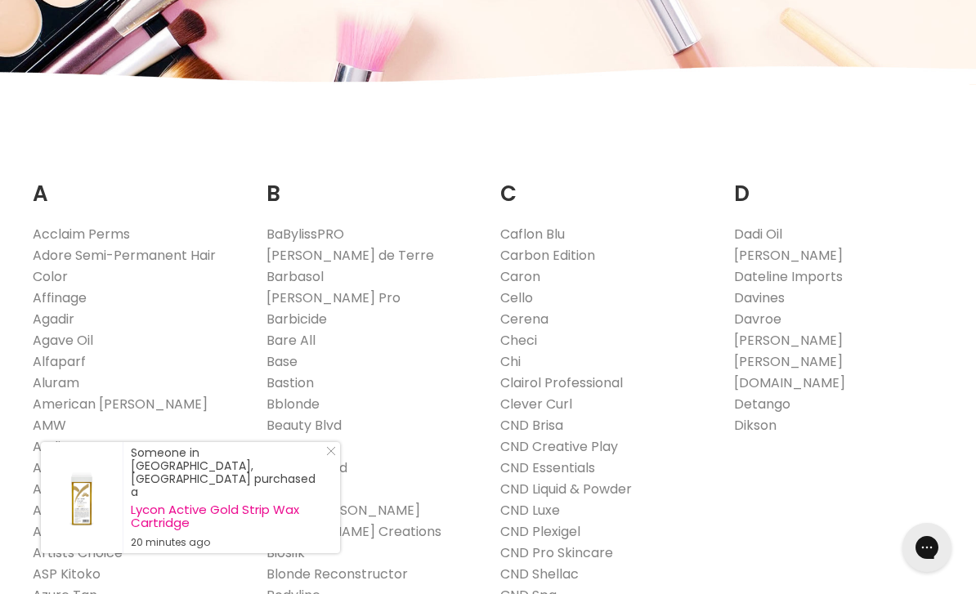
click at [337, 527] on div "Someone in Edenhope, Australia purchased a Lycon Active Gold Strip Wax Cartridg…" at bounding box center [190, 497] width 299 height 111
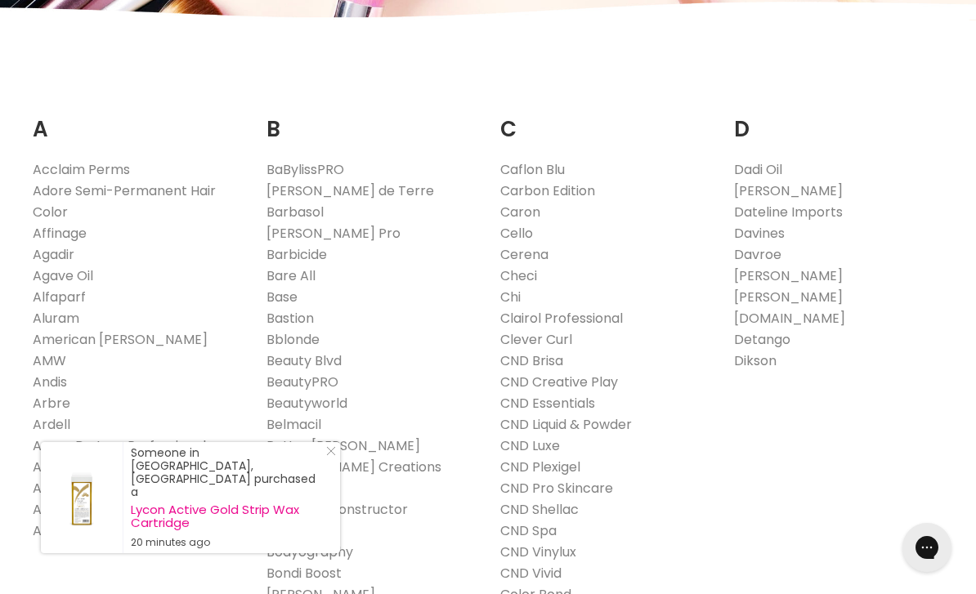
scroll to position [0, 0]
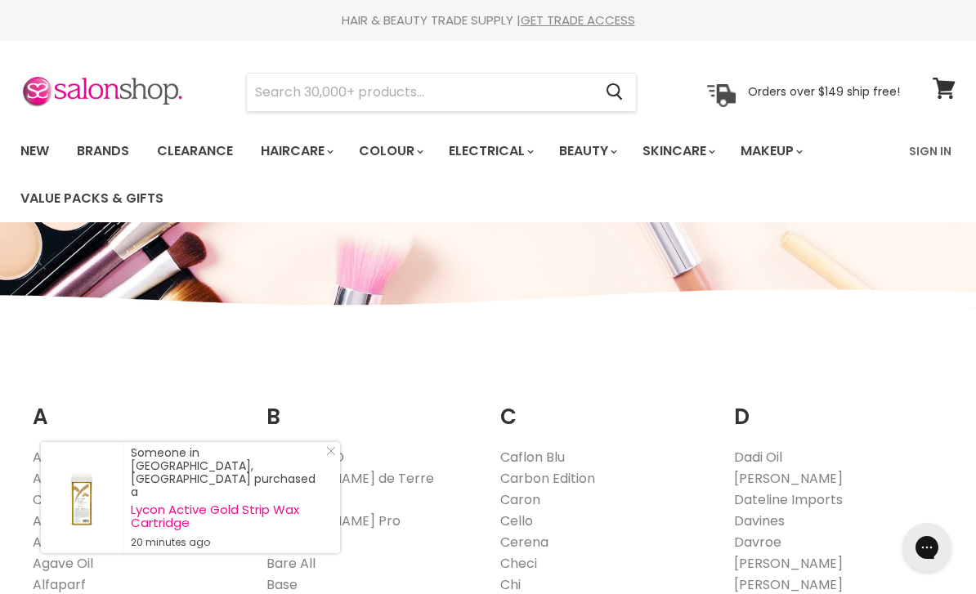
click at [363, 99] on input "Search" at bounding box center [420, 93] width 346 height 38
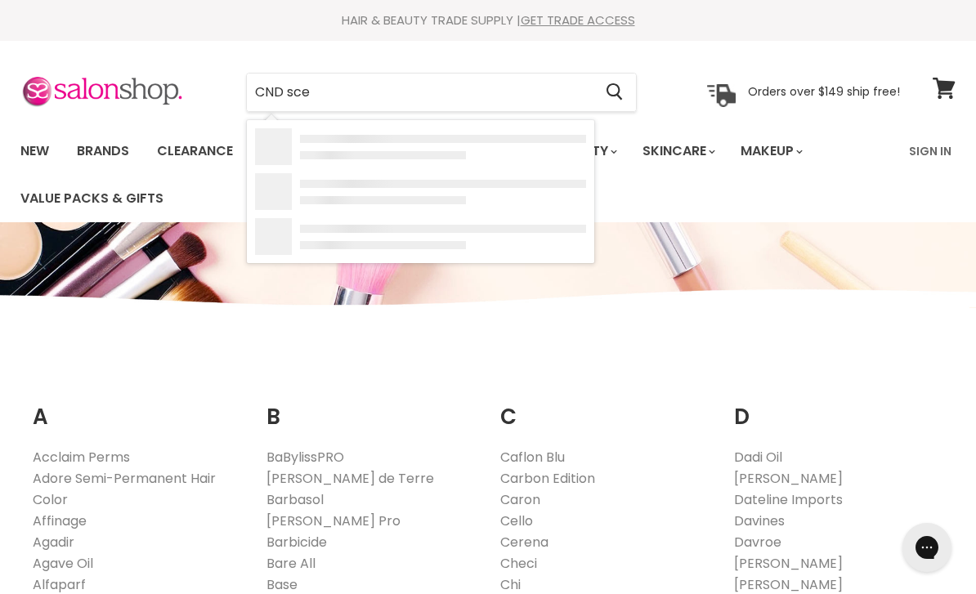
type input "CND scen"
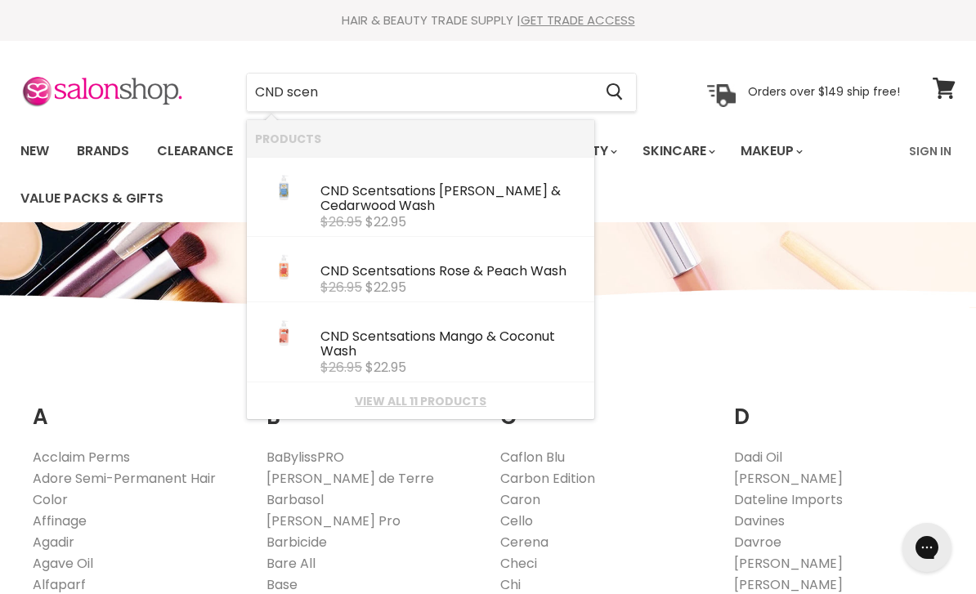
click at [448, 399] on link "View all 11 products" at bounding box center [420, 401] width 331 height 13
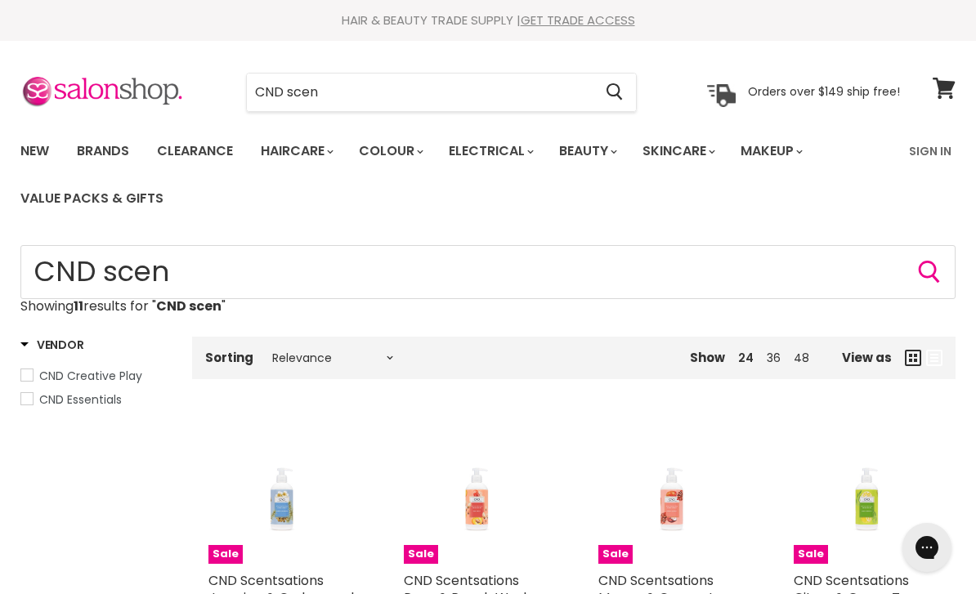
click at [344, 102] on input "CND scen" at bounding box center [420, 93] width 346 height 38
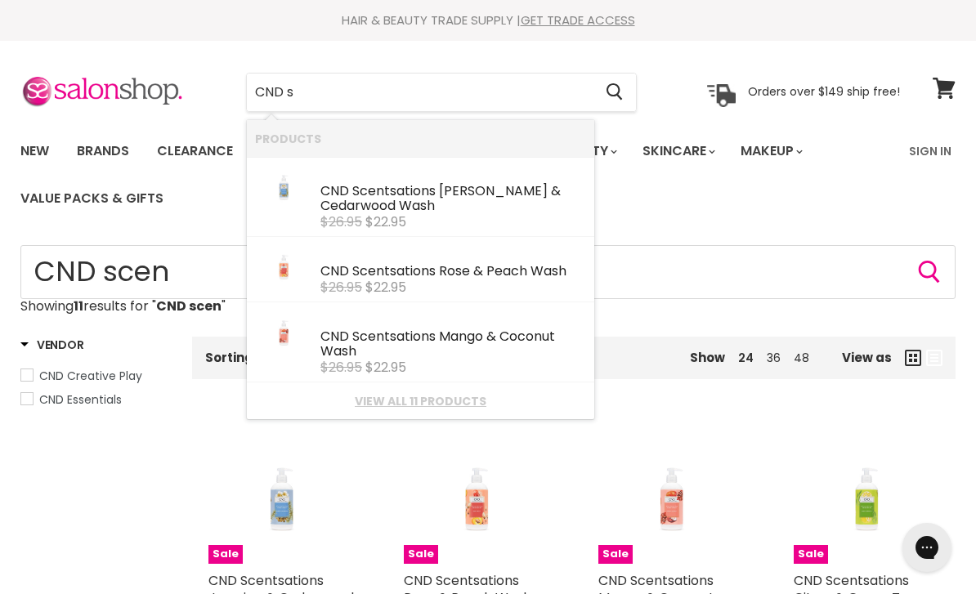
type input "CND"
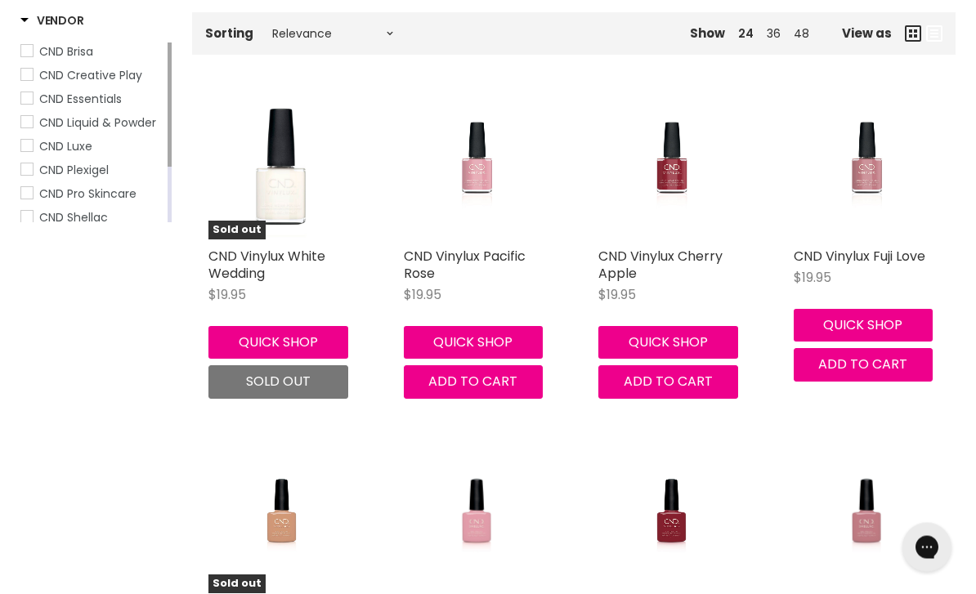
scroll to position [324, 0]
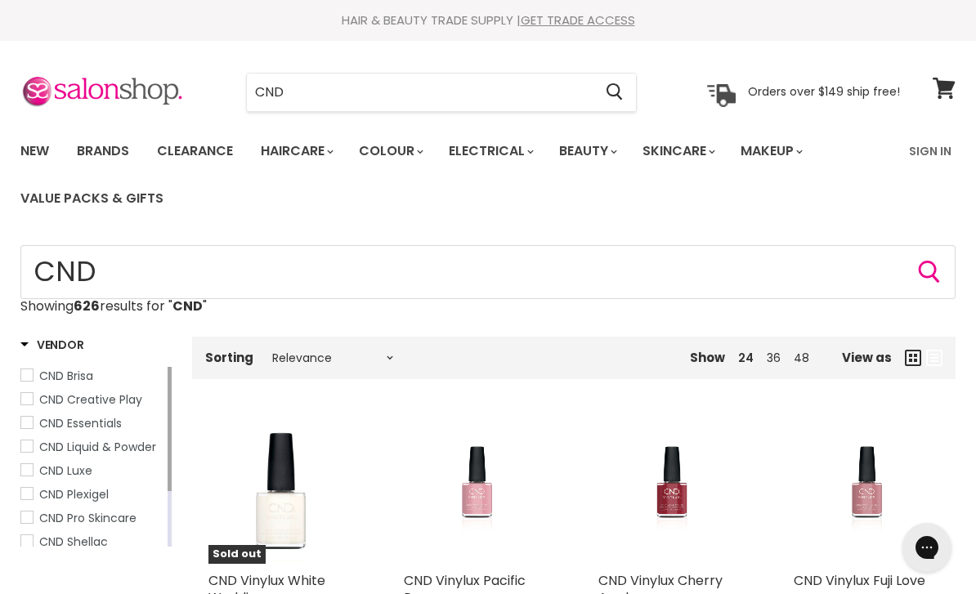
click at [351, 96] on input "CND" at bounding box center [420, 93] width 346 height 38
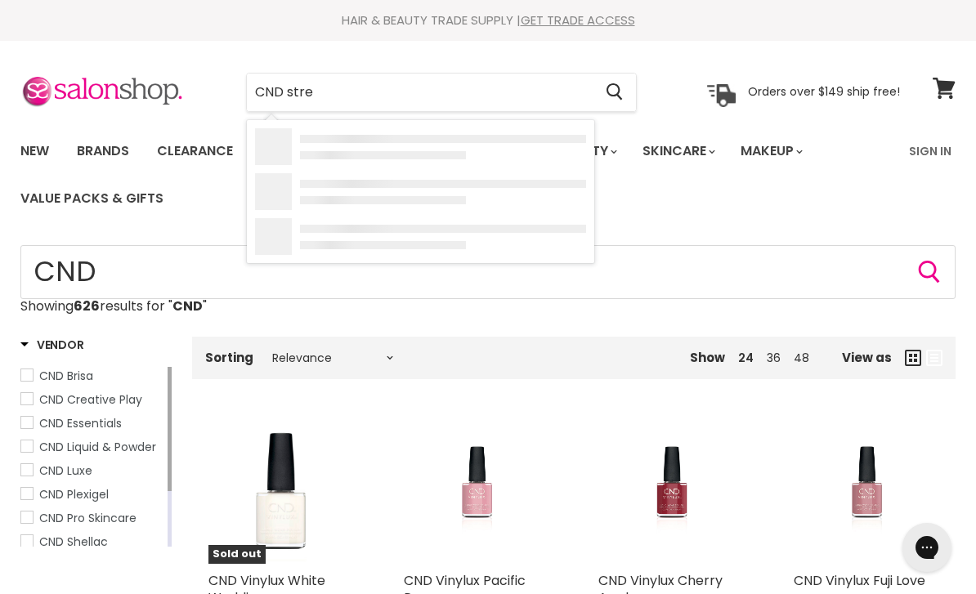
type input "CND stren"
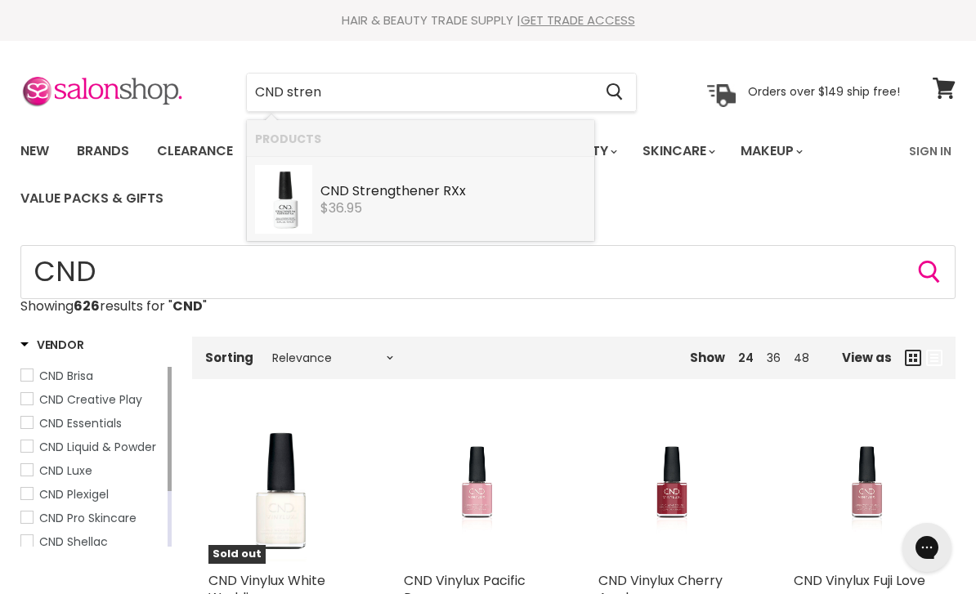
click at [394, 217] on link "CND Stren gthener RXx CND Essentials $36.95" at bounding box center [420, 199] width 331 height 69
